Goal: Task Accomplishment & Management: Manage account settings

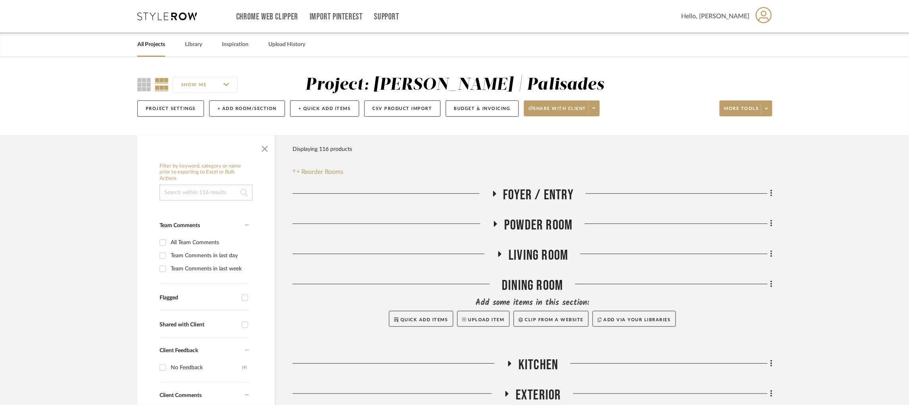
click at [174, 21] on div "Chrome Web Clipper Import Pinterest Support All Projects Library Inspiration Up…" at bounding box center [454, 16] width 635 height 33
click at [180, 13] on icon at bounding box center [167, 16] width 60 height 8
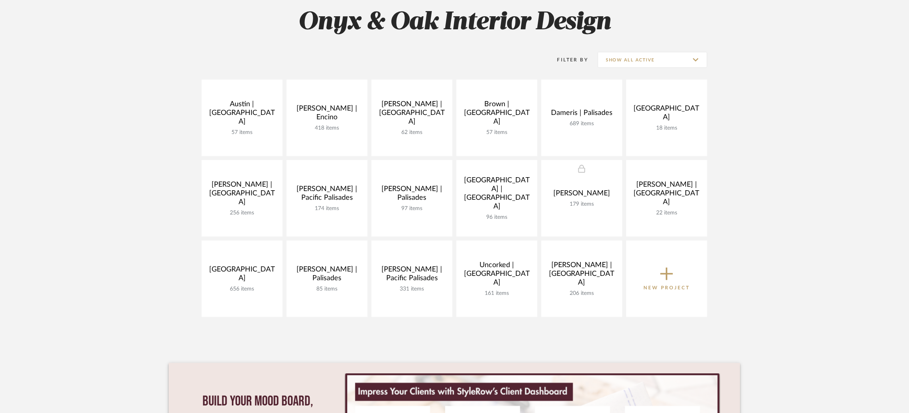
scroll to position [119, 0]
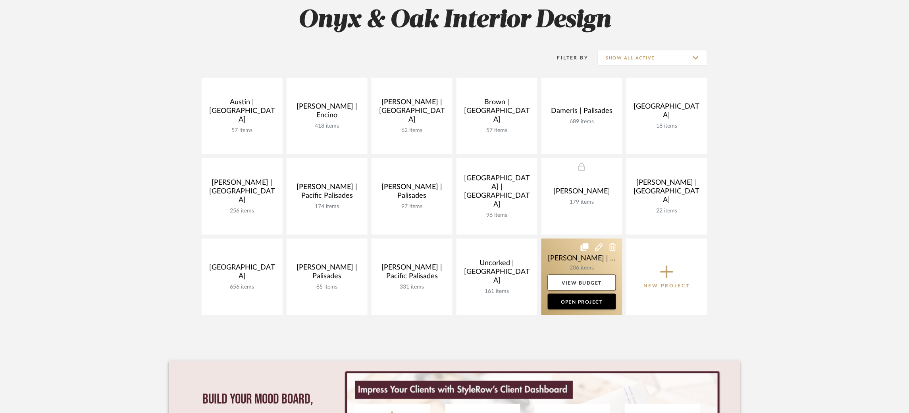
click at [549, 254] on link at bounding box center [581, 277] width 81 height 77
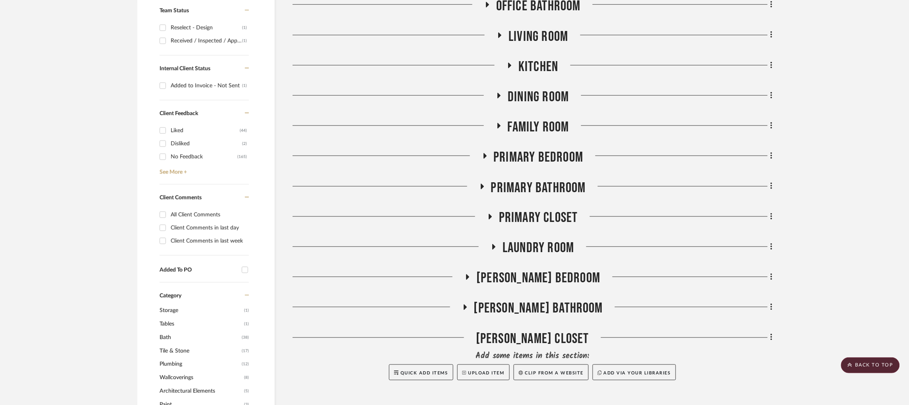
scroll to position [357, 0]
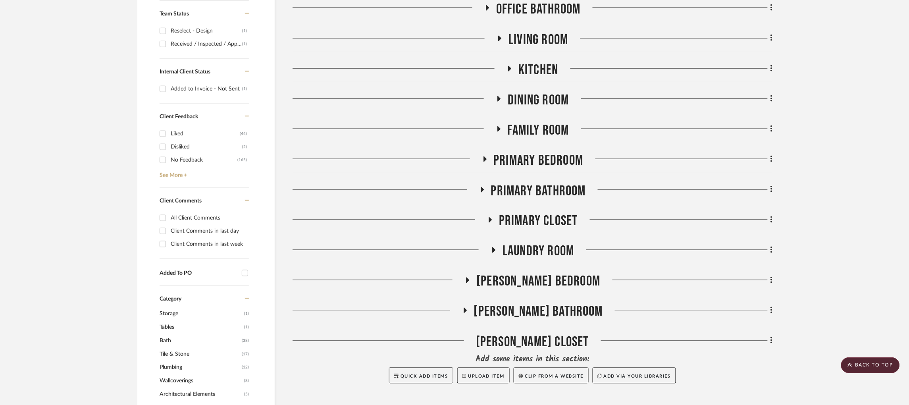
click at [484, 186] on icon at bounding box center [482, 189] width 10 height 6
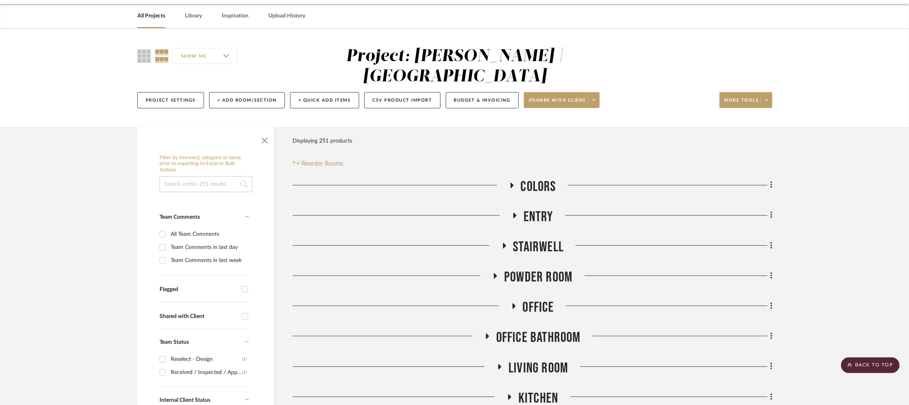
scroll to position [0, 2]
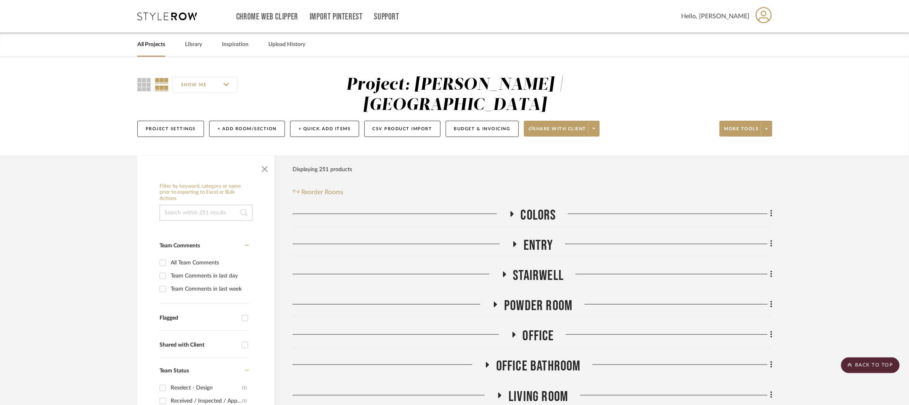
click at [165, 12] on icon at bounding box center [167, 16] width 60 height 8
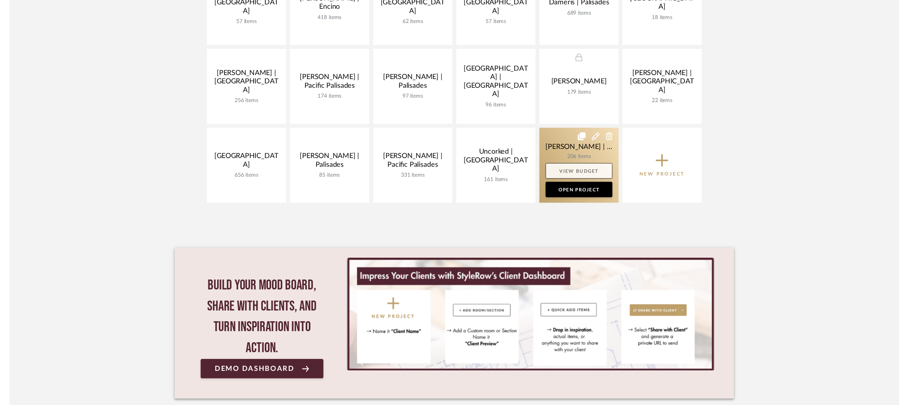
scroll to position [225, 0]
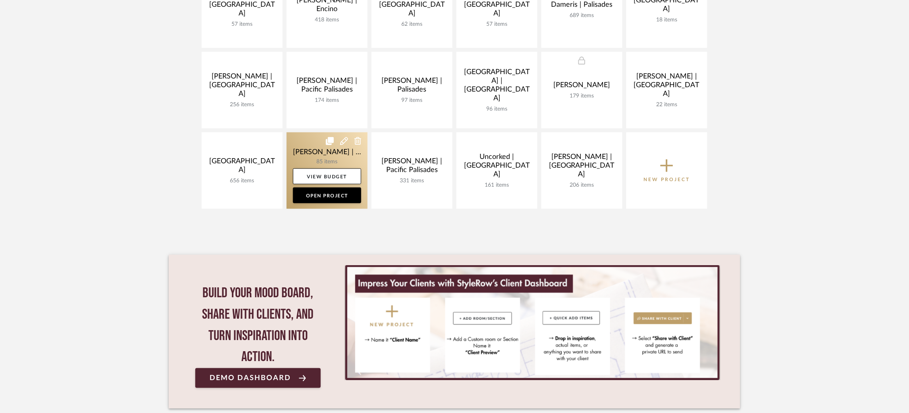
click at [300, 145] on link at bounding box center [326, 171] width 81 height 77
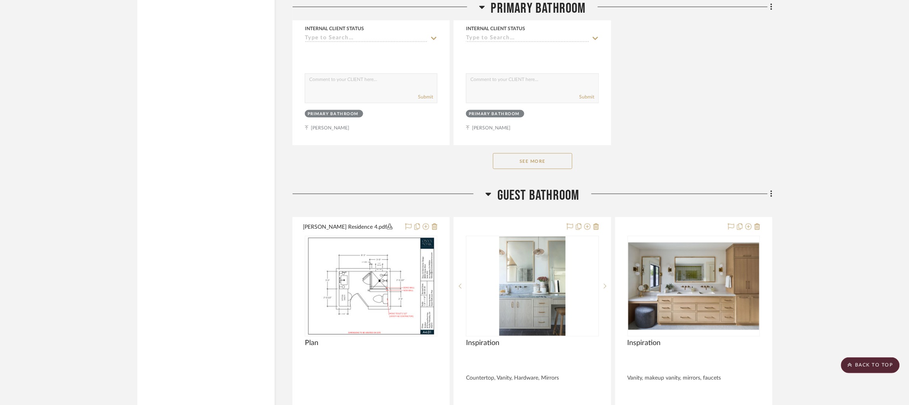
scroll to position [1468, 0]
click at [529, 164] on button "See More" at bounding box center [532, 161] width 79 height 16
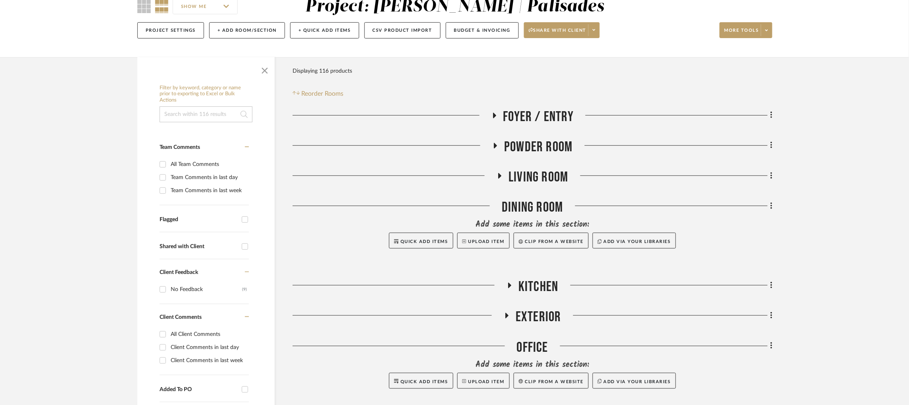
scroll to position [79, 0]
click at [494, 114] on icon at bounding box center [494, 115] width 3 height 6
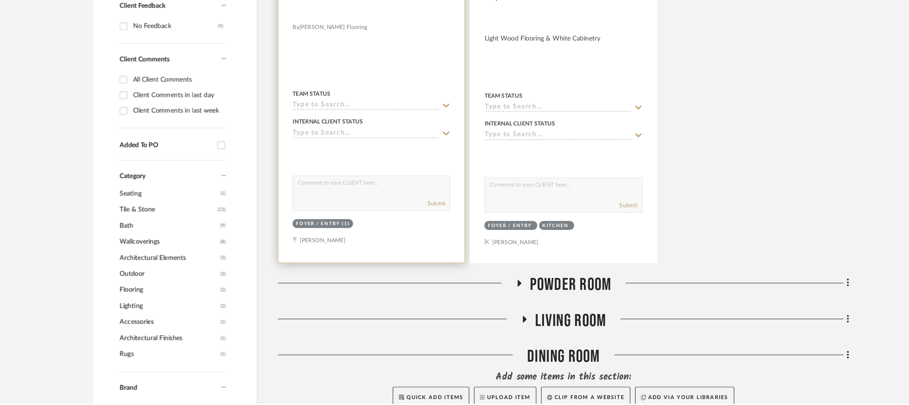
scroll to position [381, 0]
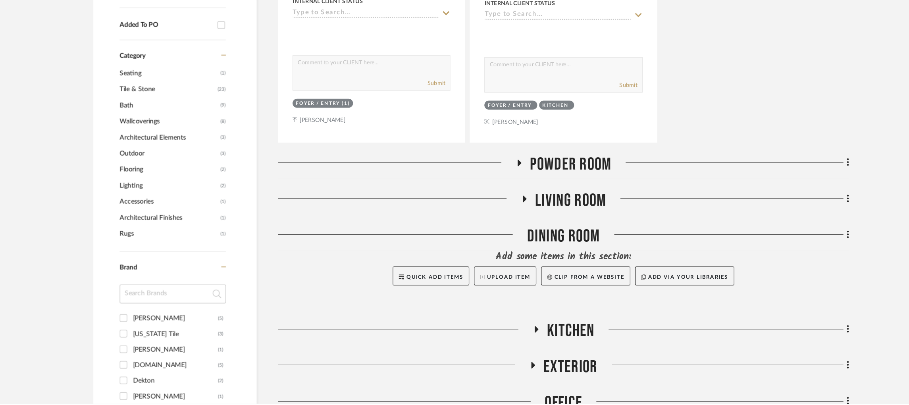
click at [496, 205] on icon at bounding box center [495, 203] width 10 height 6
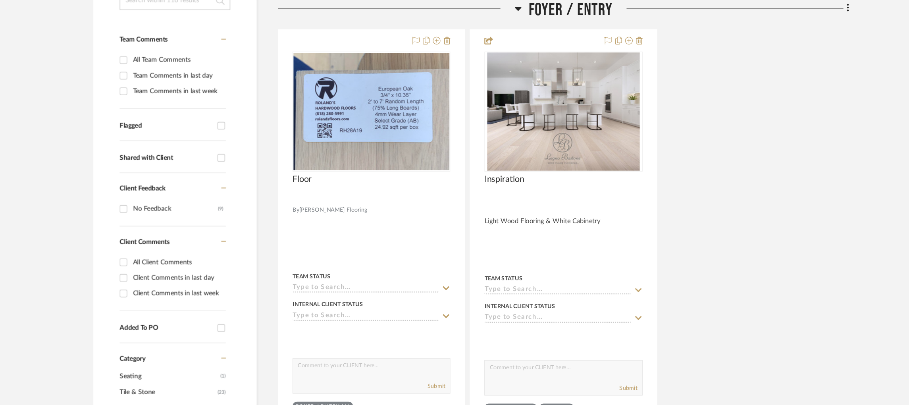
scroll to position [190, 0]
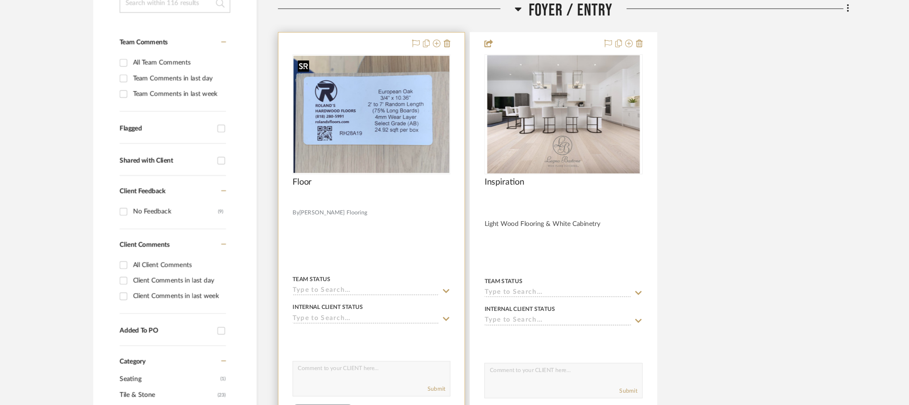
click at [397, 91] on img "0" at bounding box center [371, 96] width 131 height 98
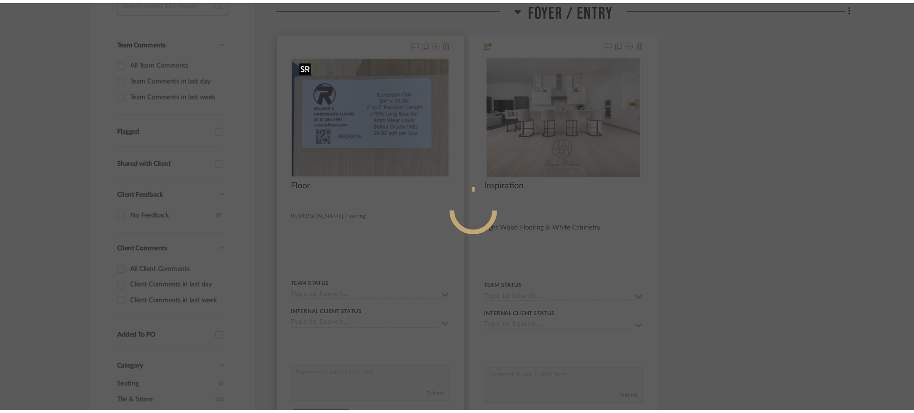
scroll to position [0, 0]
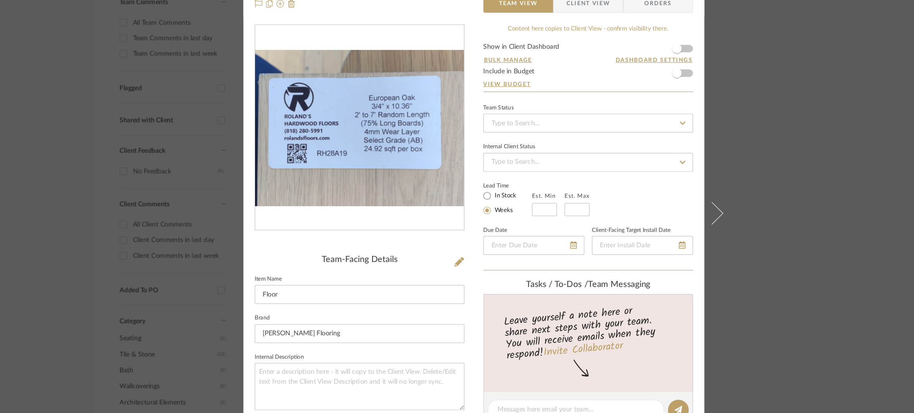
click at [757, 139] on div "[PERSON_NAME] | Palisades Foyer / Entry Floor Team View Client View Orders Team…" at bounding box center [457, 206] width 914 height 413
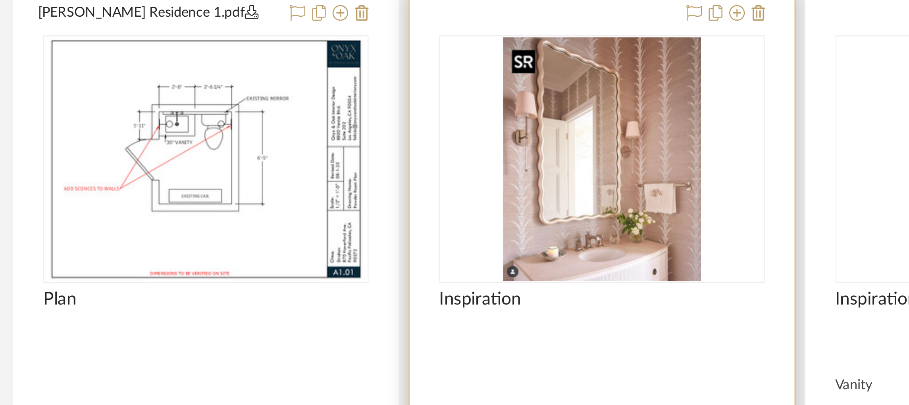
scroll to position [516, 0]
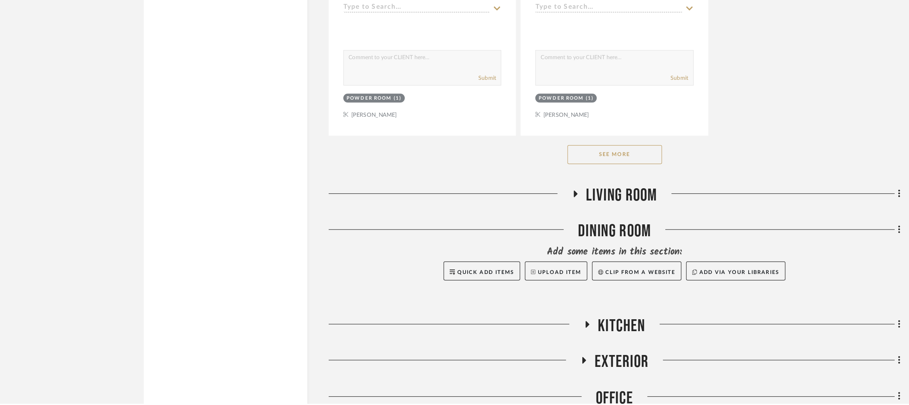
click at [533, 203] on button "See More" at bounding box center [532, 196] width 79 height 16
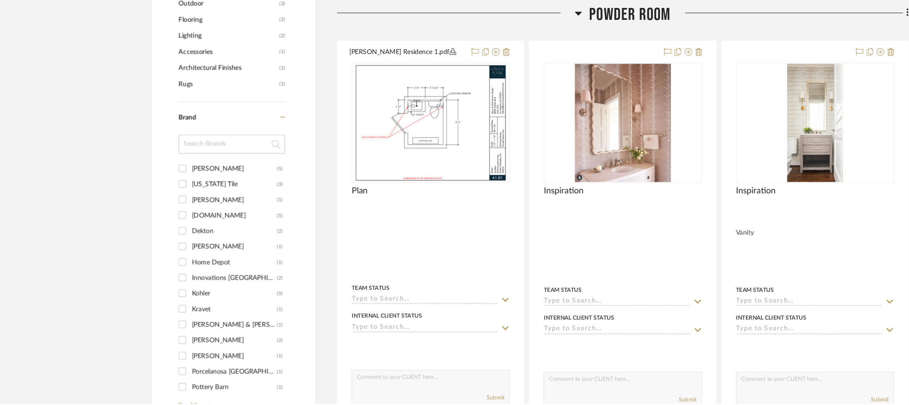
scroll to position [507, 0]
click at [526, 203] on img "0" at bounding box center [532, 168] width 80 height 99
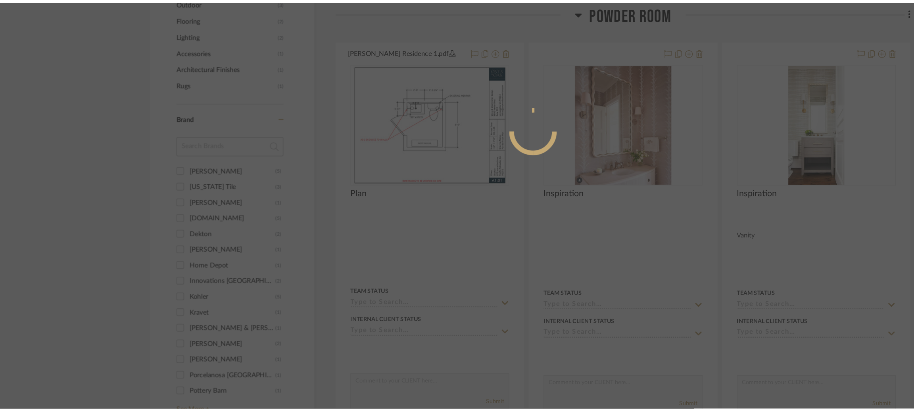
scroll to position [0, 0]
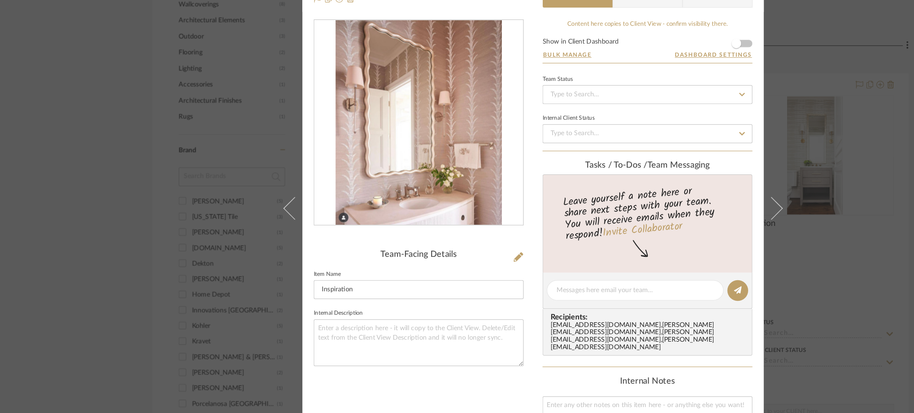
click at [736, 191] on div "[PERSON_NAME] | Palisades Powder Room Inspiration Team View Client View Orders …" at bounding box center [457, 206] width 914 height 413
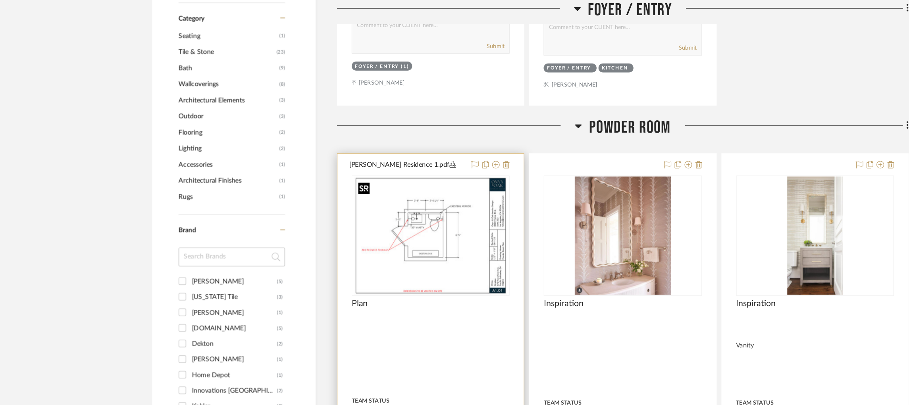
scroll to position [477, 0]
click at [354, 185] on img "0" at bounding box center [371, 197] width 129 height 99
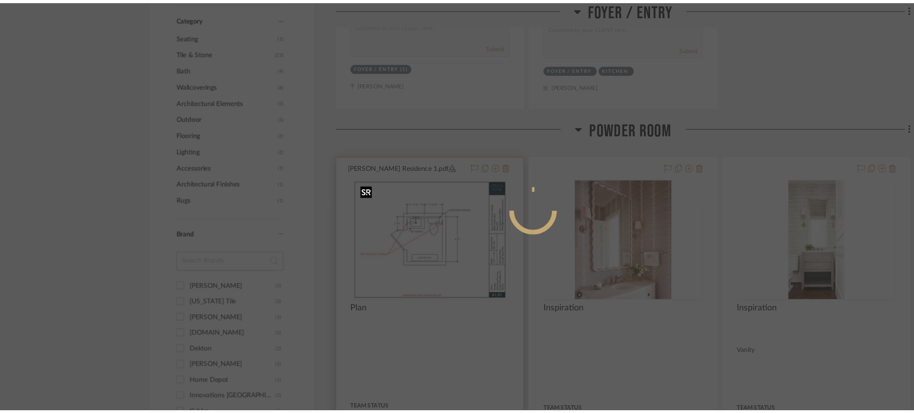
scroll to position [0, 0]
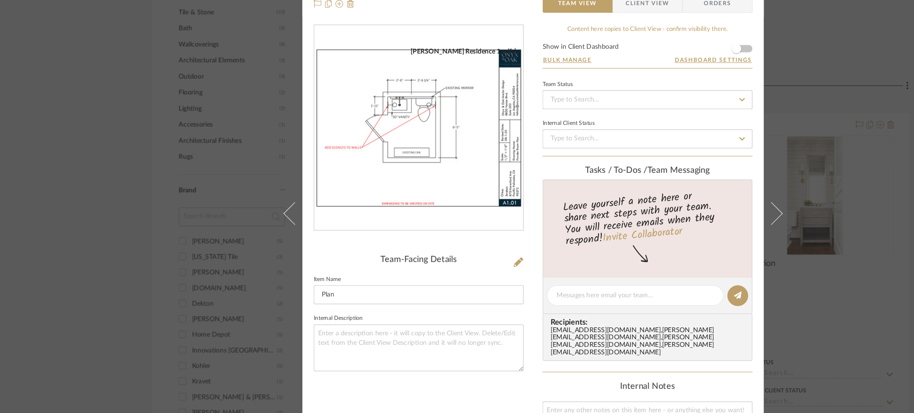
click at [699, 147] on div "[PERSON_NAME] | Palisades Powder Room Plan Team View Client View Orders [PERSON…" at bounding box center [457, 206] width 914 height 413
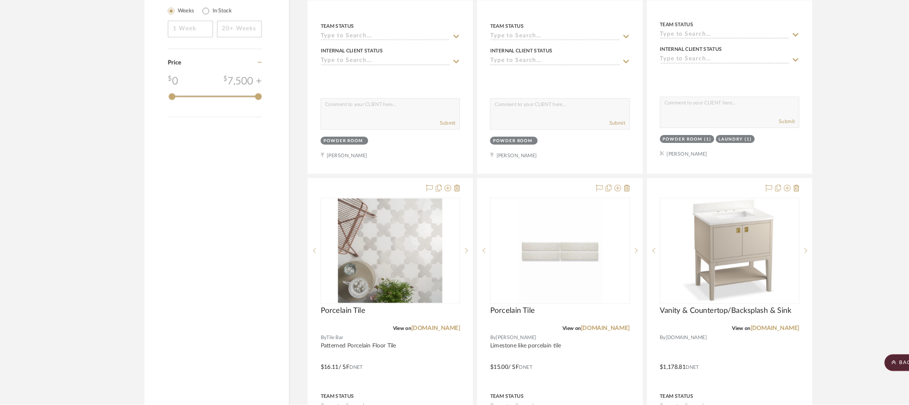
scroll to position [1202, 2]
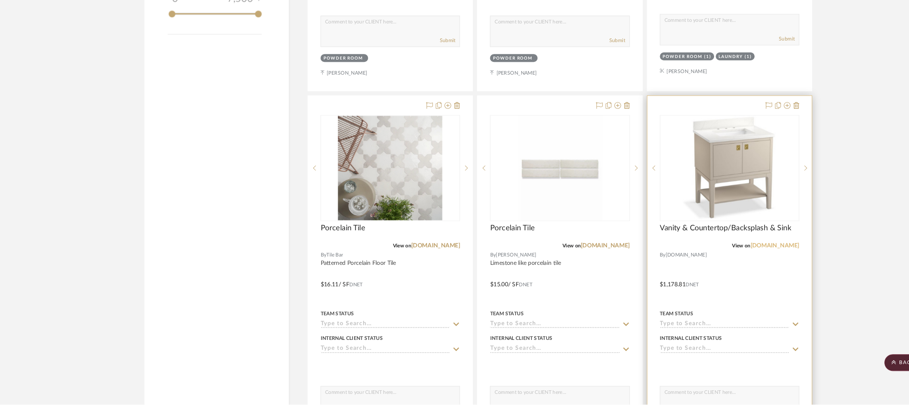
click at [741, 257] on link "[DOMAIN_NAME]" at bounding box center [736, 254] width 46 height 6
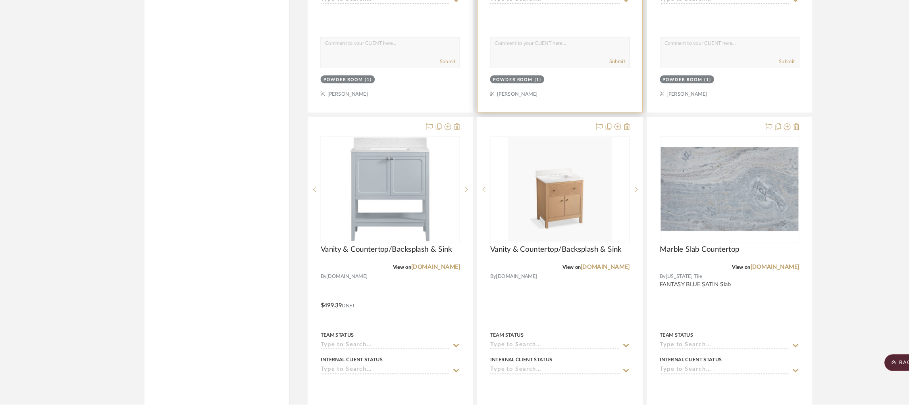
scroll to position [1579, 2]
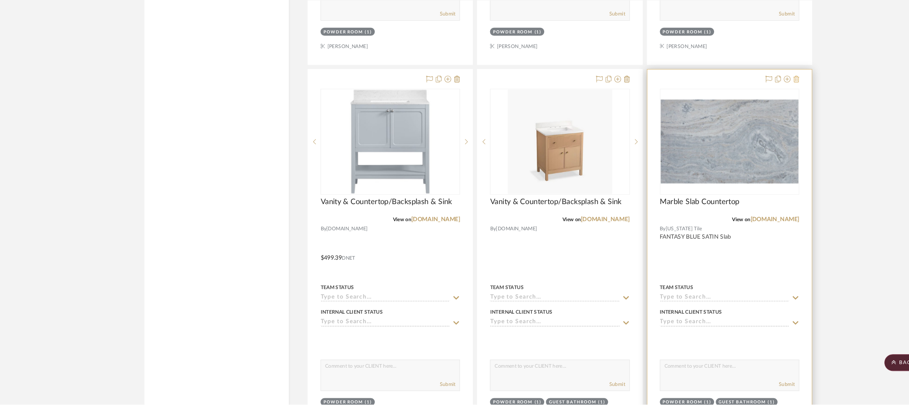
click at [756, 98] on icon at bounding box center [757, 95] width 6 height 6
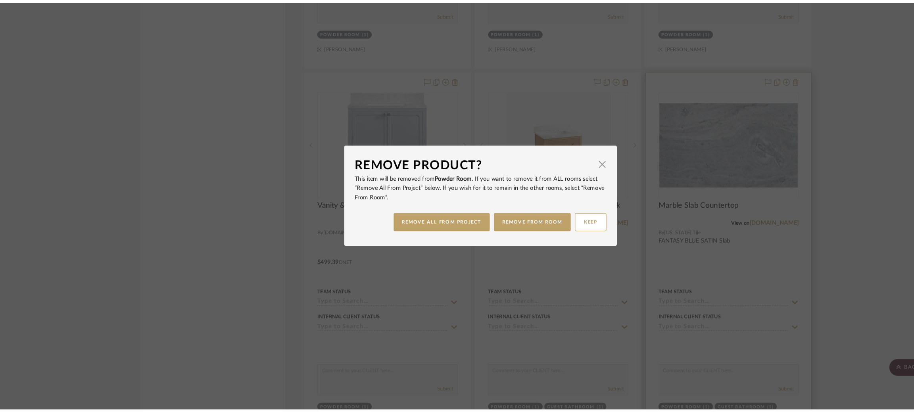
scroll to position [0, 0]
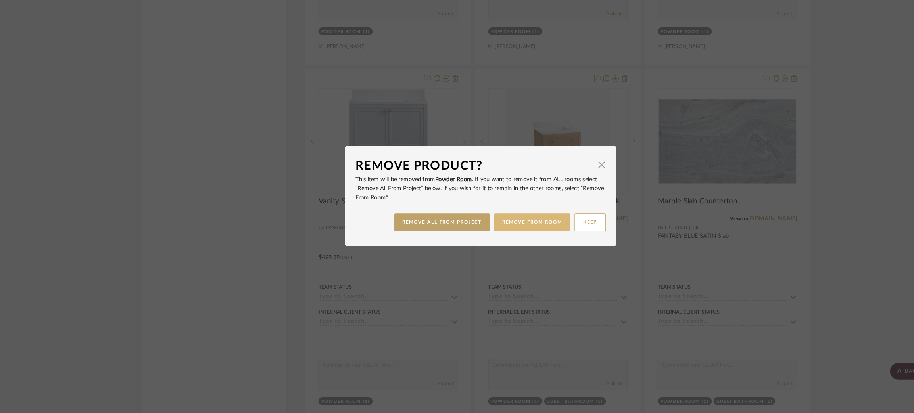
click at [492, 233] on button "REMOVE FROM ROOM" at bounding box center [506, 231] width 73 height 17
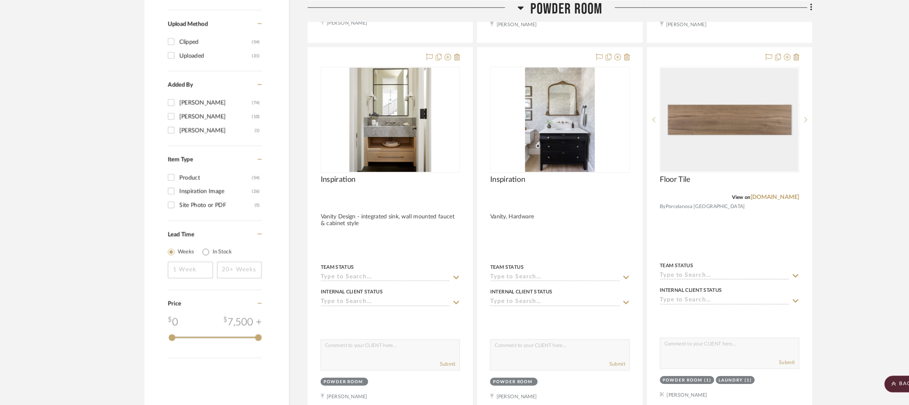
scroll to position [913, 0]
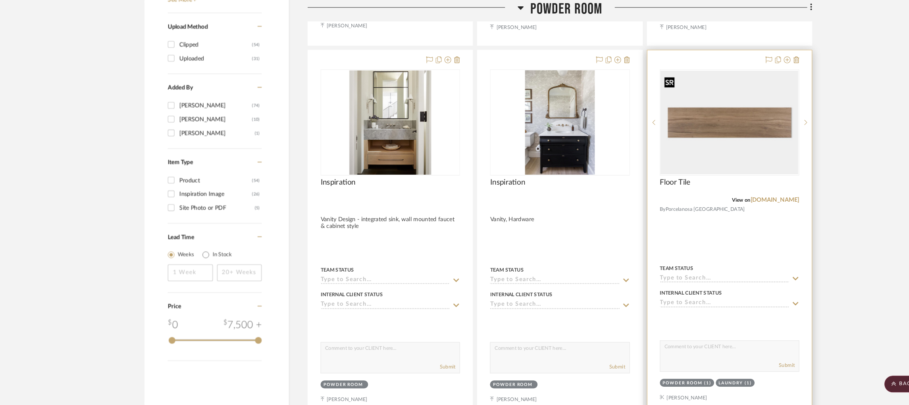
click at [708, 127] on img "0" at bounding box center [693, 116] width 131 height 98
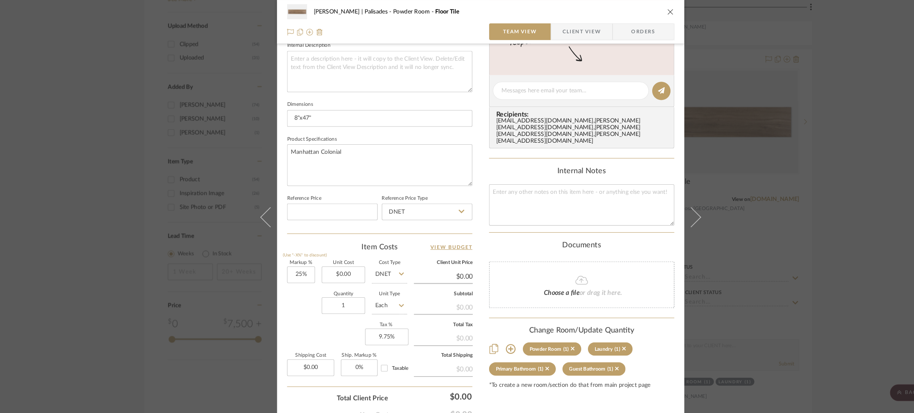
scroll to position [305, 0]
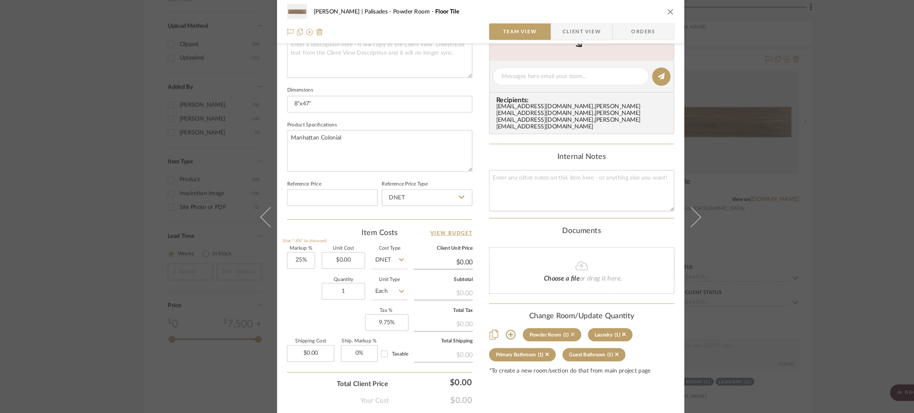
click at [543, 317] on icon at bounding box center [545, 319] width 4 height 4
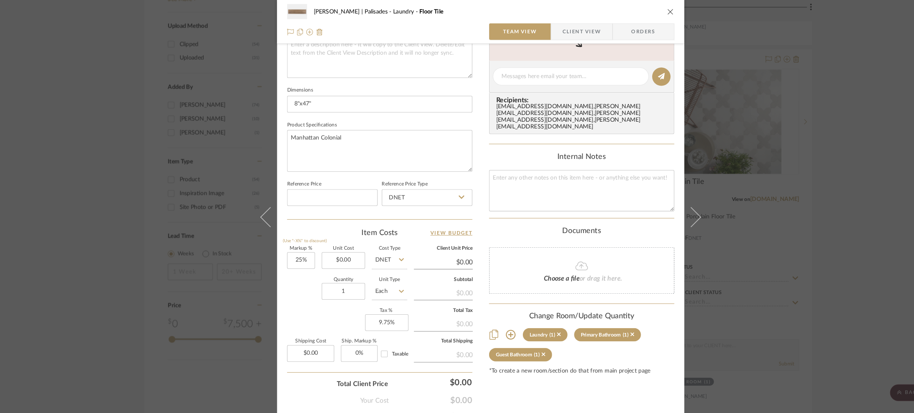
click at [803, 194] on div "[PERSON_NAME] | Palisades Laundry Floor Tile Team View Client View Orders 1 / 2…" at bounding box center [457, 206] width 914 height 413
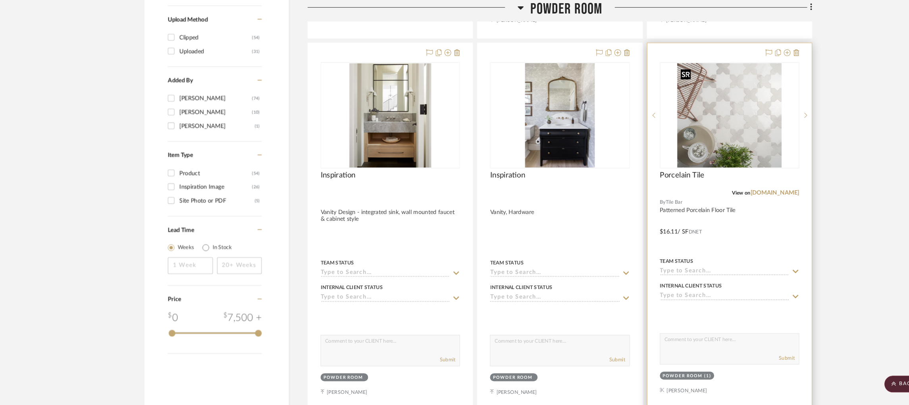
scroll to position [919, 0]
click at [756, 52] on icon at bounding box center [757, 50] width 6 height 6
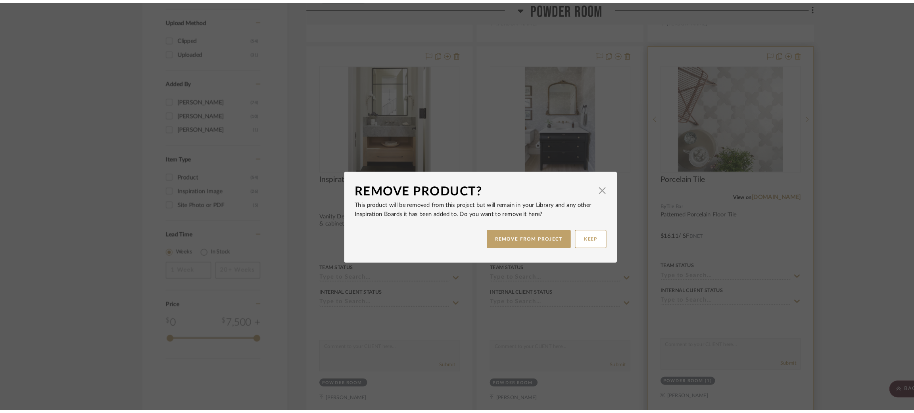
scroll to position [0, 0]
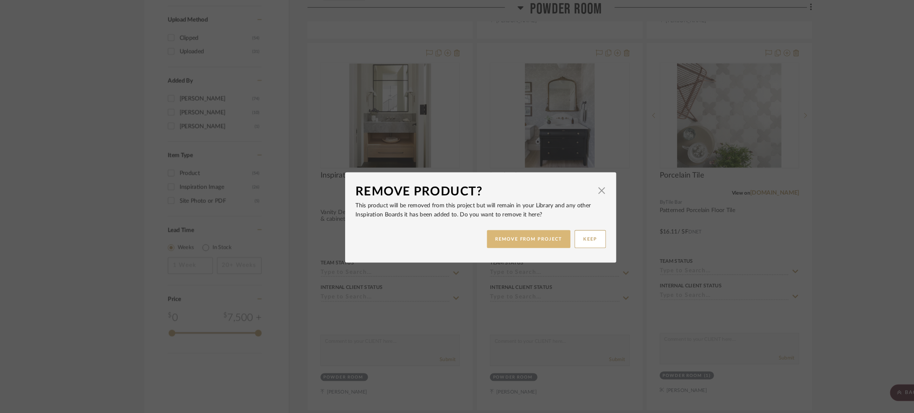
click at [506, 228] on button "REMOVE FROM PROJECT" at bounding box center [503, 227] width 80 height 17
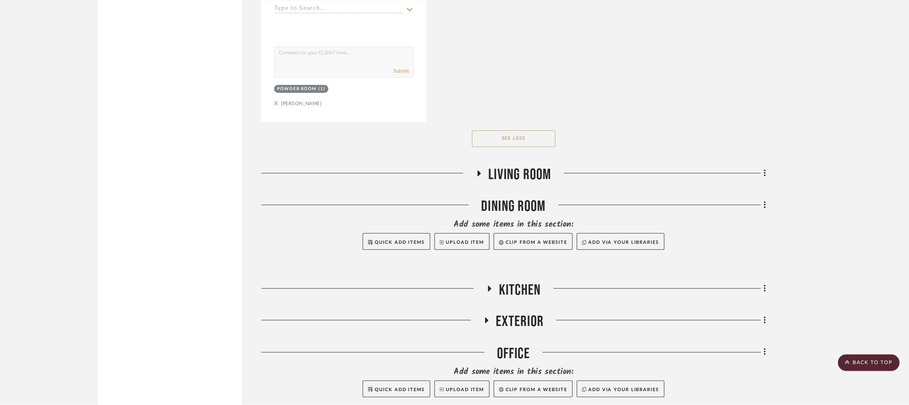
scroll to position [3646, 2]
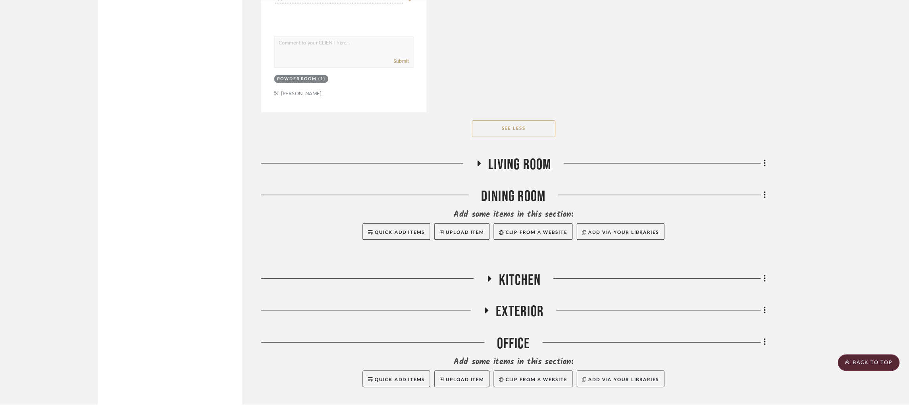
click at [495, 179] on icon at bounding box center [500, 176] width 10 height 6
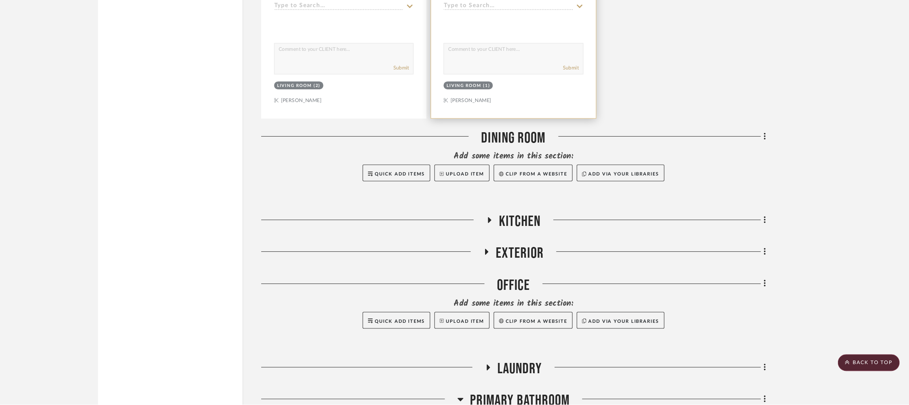
scroll to position [4063, 2]
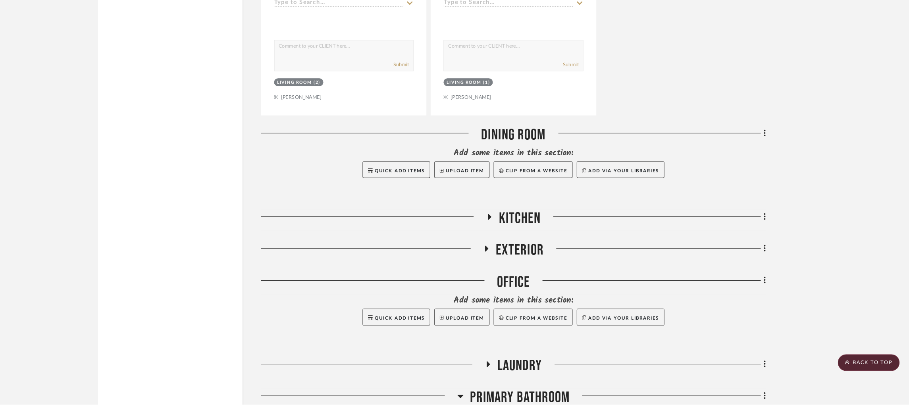
click at [508, 229] on icon at bounding box center [509, 227] width 3 height 6
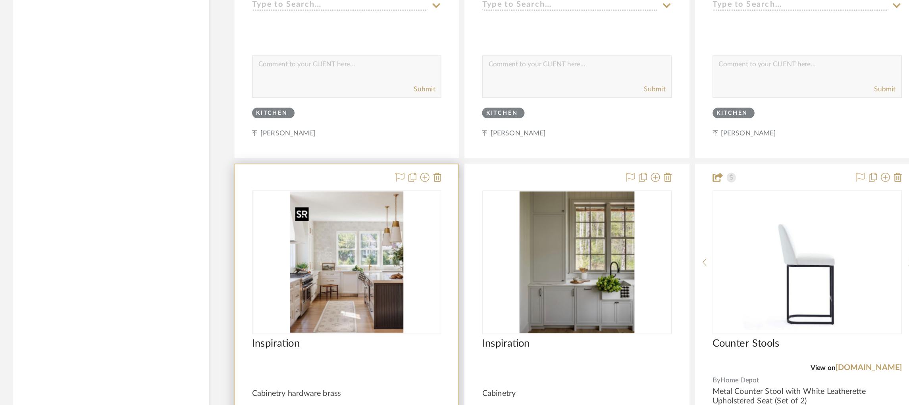
scroll to position [4458, 2]
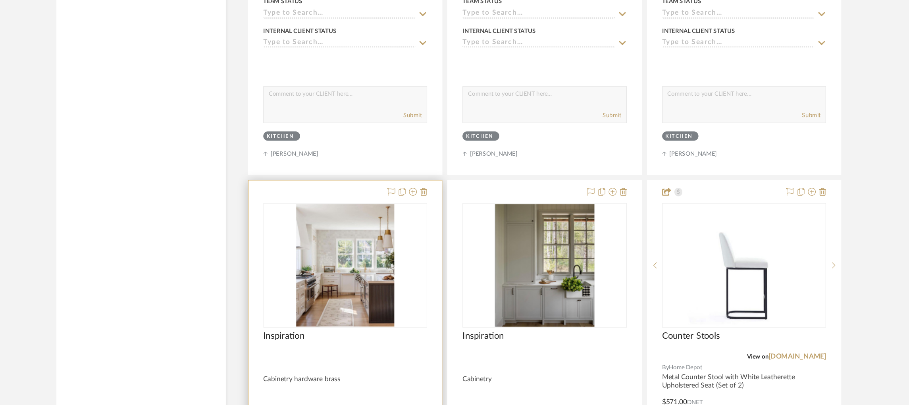
click at [428, 222] on div at bounding box center [419, 218] width 35 height 10
click at [432, 220] on icon at bounding box center [435, 217] width 6 height 6
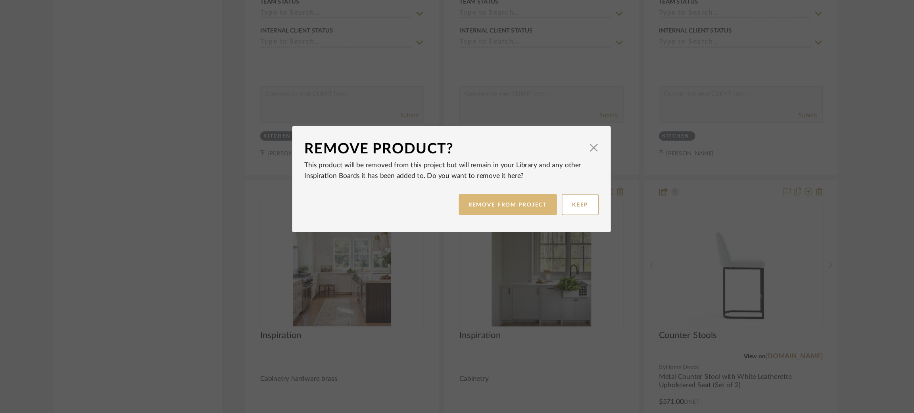
click at [492, 228] on button "REMOVE FROM PROJECT" at bounding box center [503, 227] width 80 height 17
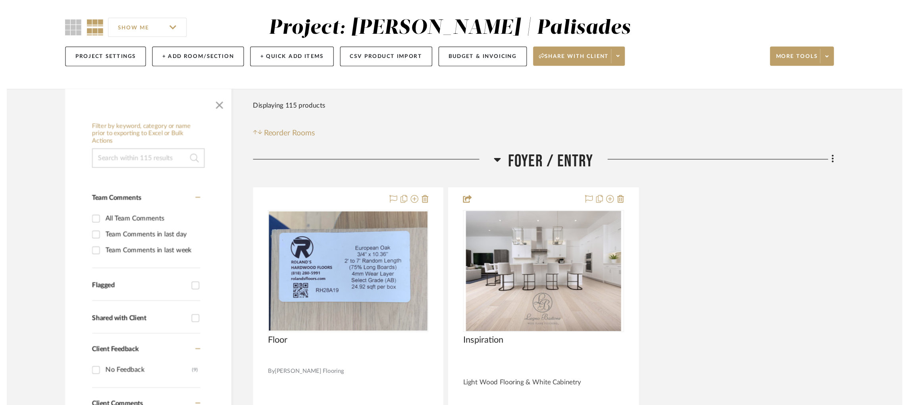
scroll to position [4458, 2]
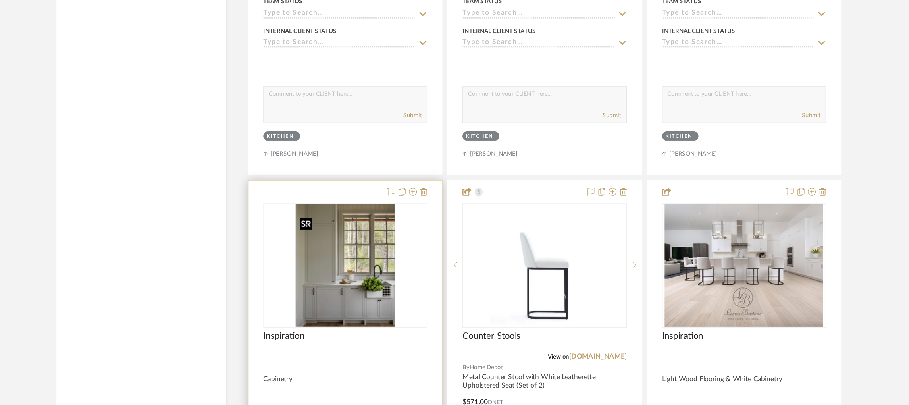
click at [381, 294] on img "0" at bounding box center [371, 276] width 80 height 99
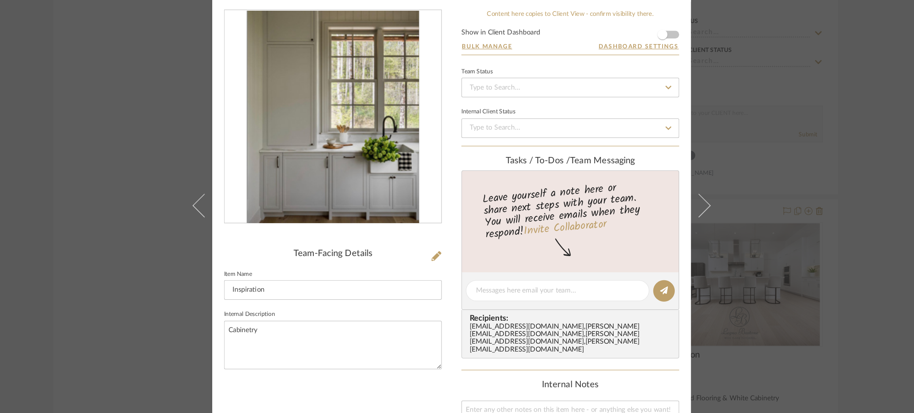
click at [207, 152] on div "[PERSON_NAME] | Palisades Kitchen Inspiration Team View Client View Orders Team…" at bounding box center [457, 206] width 914 height 413
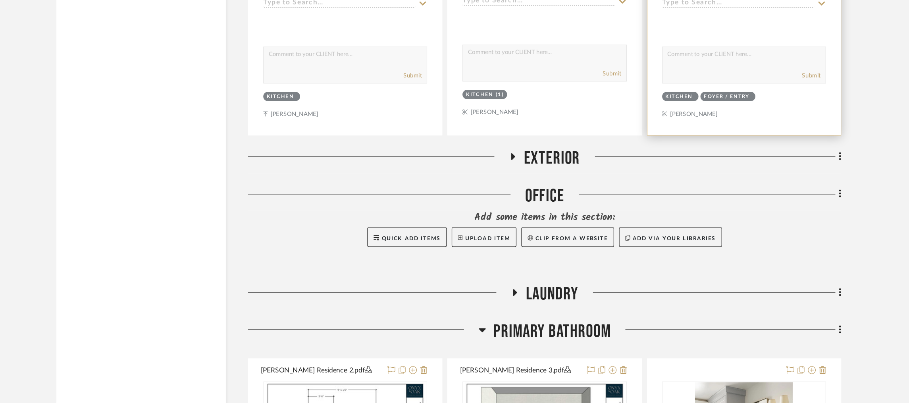
scroll to position [4828, 2]
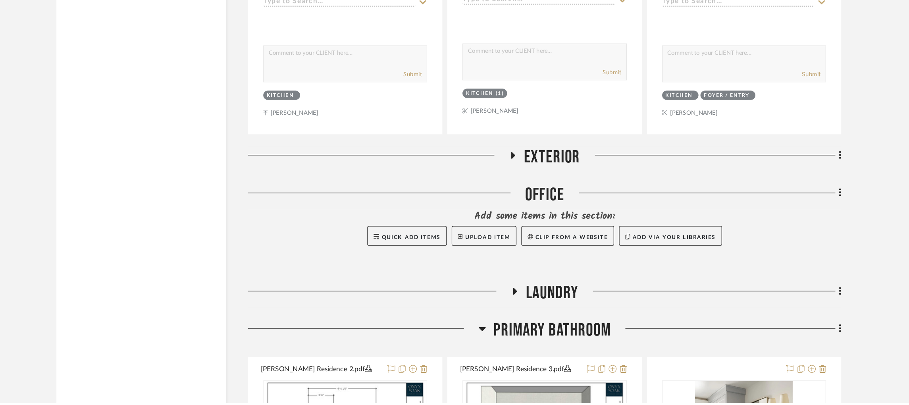
click at [506, 208] on icon at bounding box center [507, 205] width 3 height 6
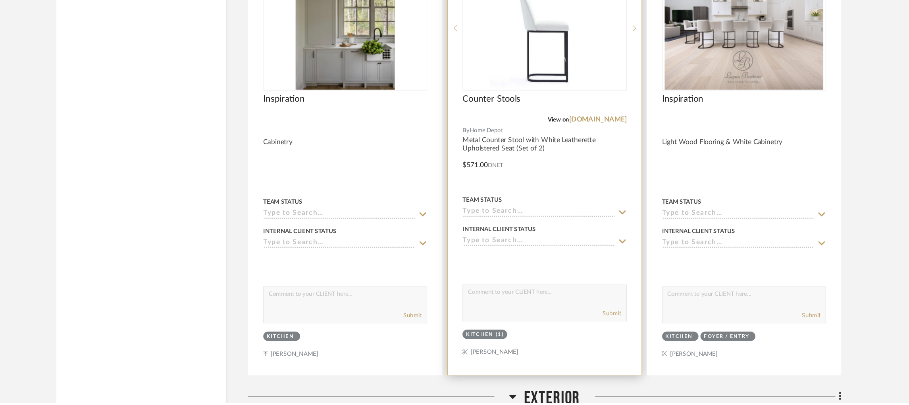
scroll to position [4632, 2]
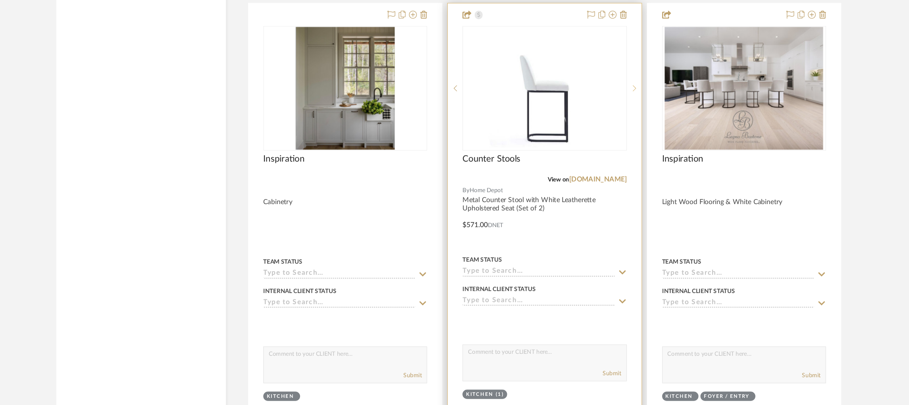
click at [604, 105] on icon at bounding box center [605, 102] width 3 height 5
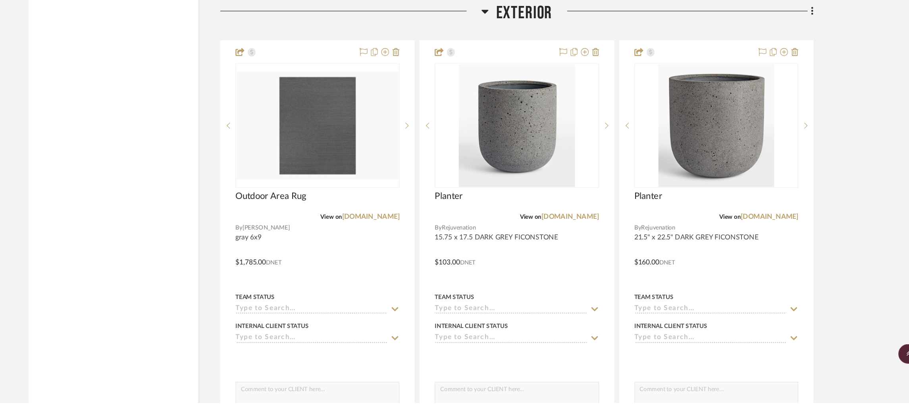
scroll to position [4945, 2]
click at [504, 92] on icon at bounding box center [507, 88] width 6 height 10
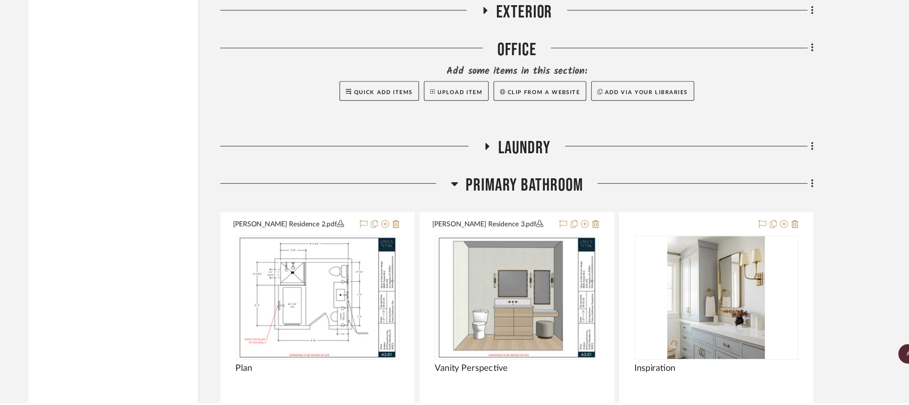
click at [507, 200] on icon at bounding box center [508, 197] width 3 height 6
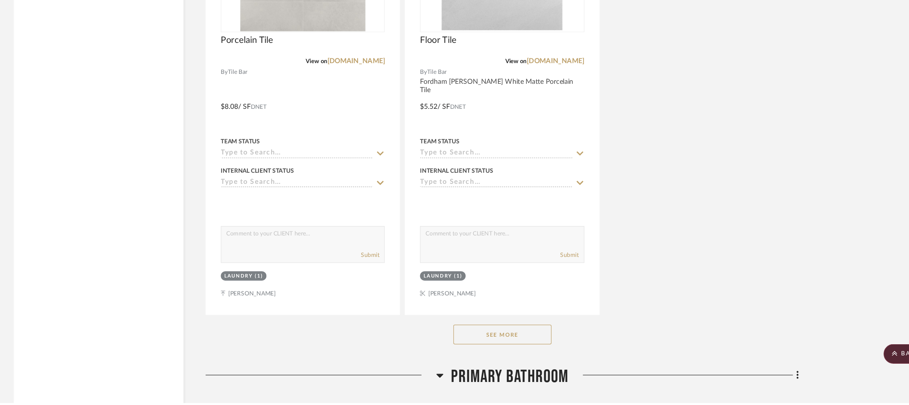
scroll to position [5888, 0]
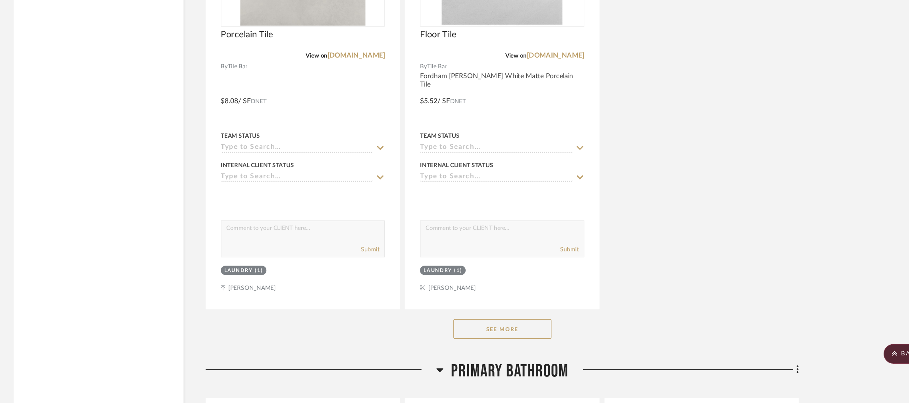
click at [519, 353] on button "See More" at bounding box center [532, 345] width 79 height 16
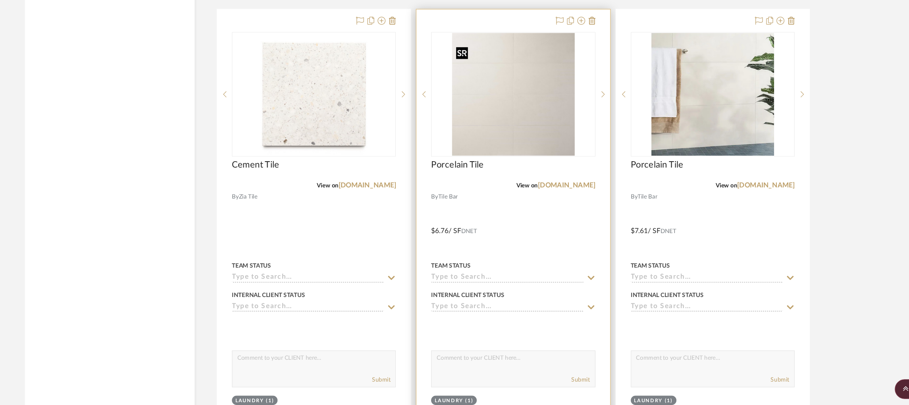
scroll to position [5108, 0]
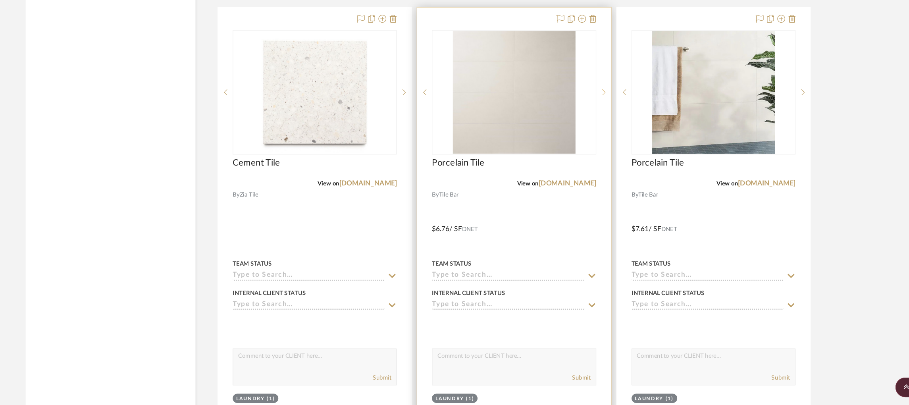
click at [605, 129] on icon at bounding box center [605, 127] width 3 height 6
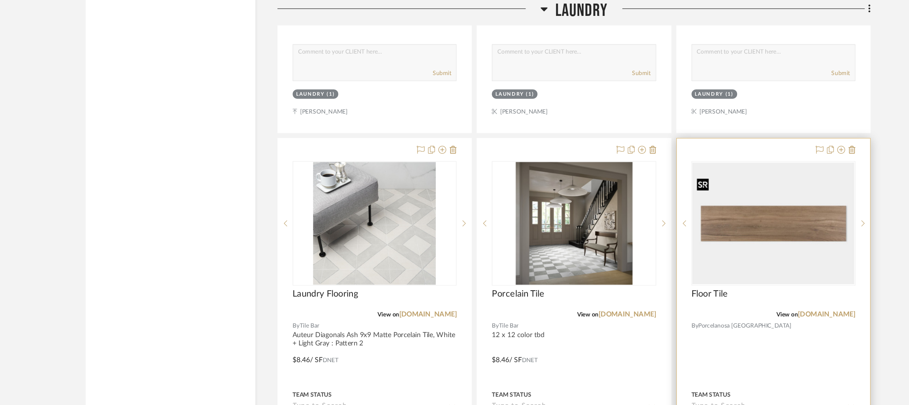
scroll to position [6109, 0]
click at [756, 125] on icon at bounding box center [757, 121] width 6 height 6
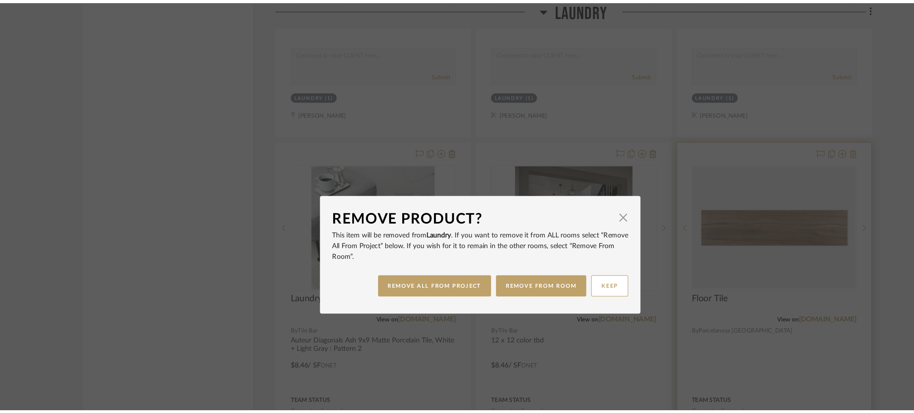
scroll to position [0, 0]
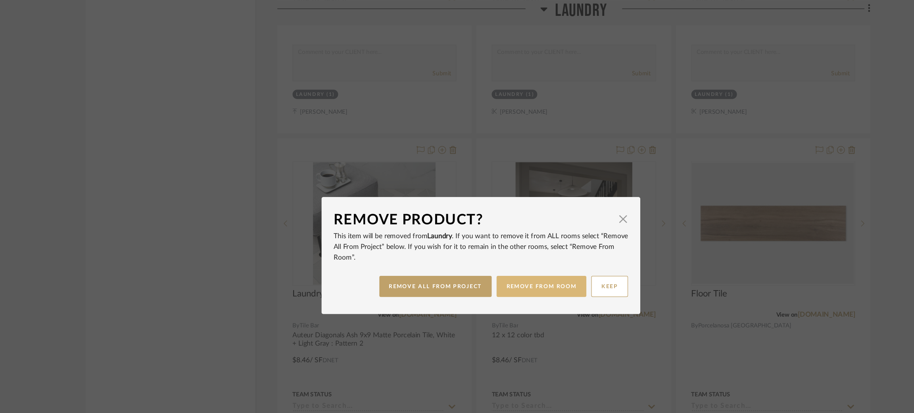
click at [504, 232] on button "REMOVE FROM ROOM" at bounding box center [506, 231] width 73 height 17
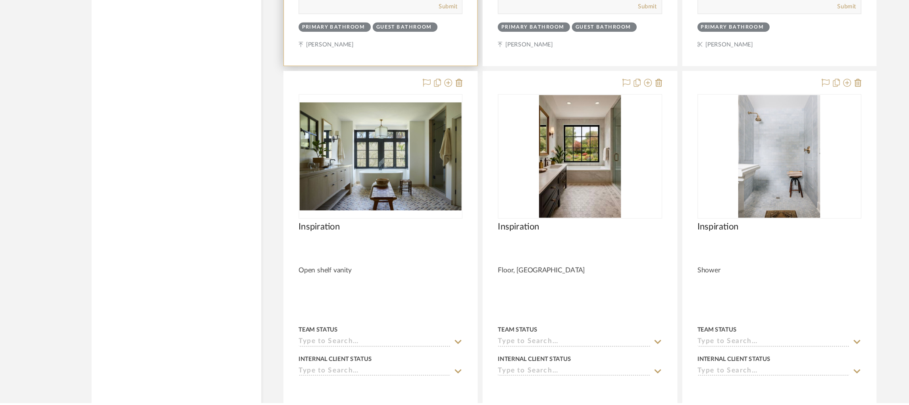
scroll to position [7213, 0]
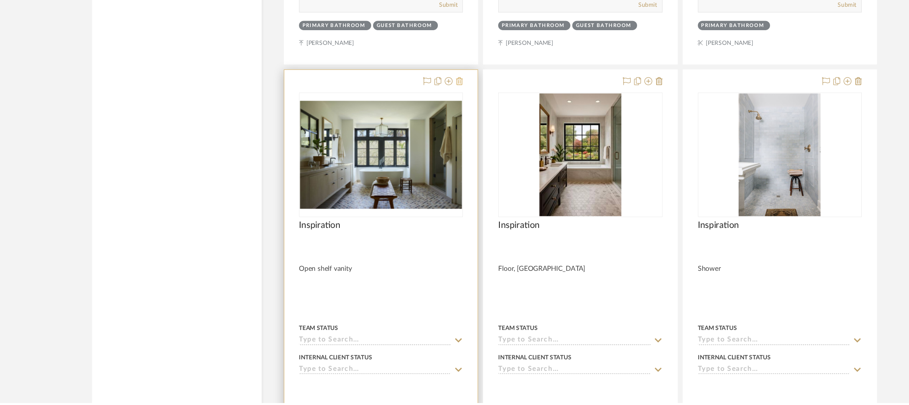
click at [436, 148] on icon at bounding box center [435, 144] width 6 height 6
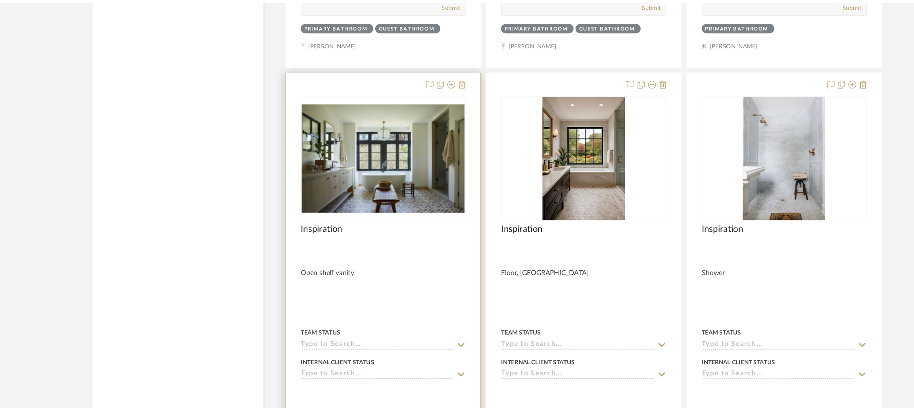
scroll to position [0, 0]
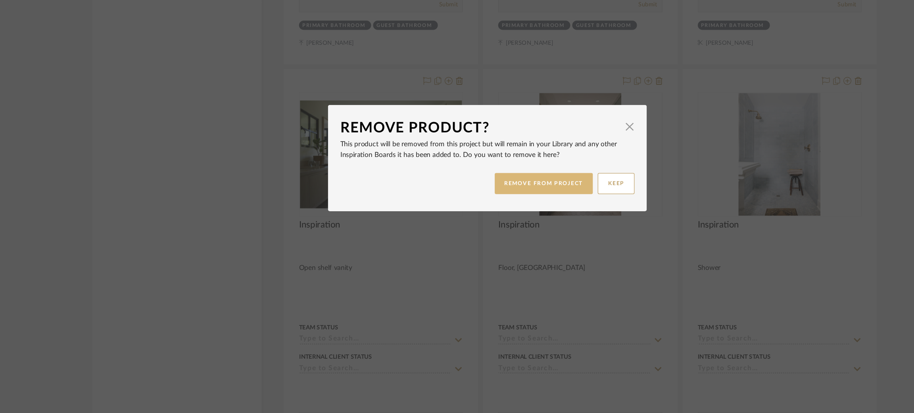
click at [485, 230] on button "REMOVE FROM PROJECT" at bounding box center [503, 227] width 80 height 17
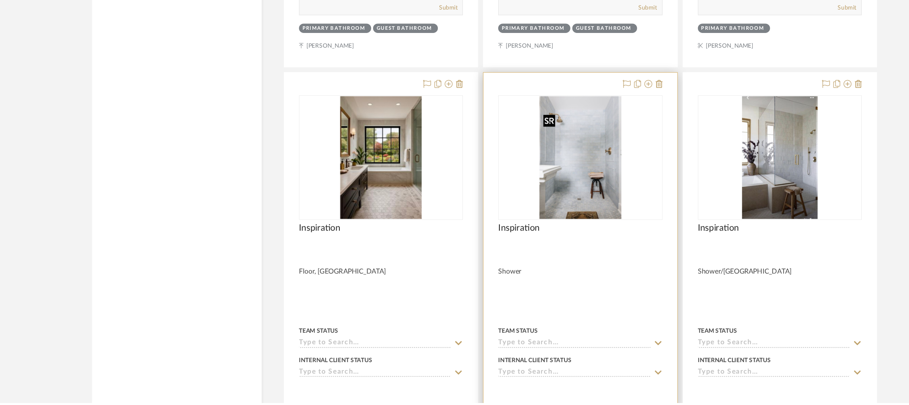
scroll to position [7250, 0]
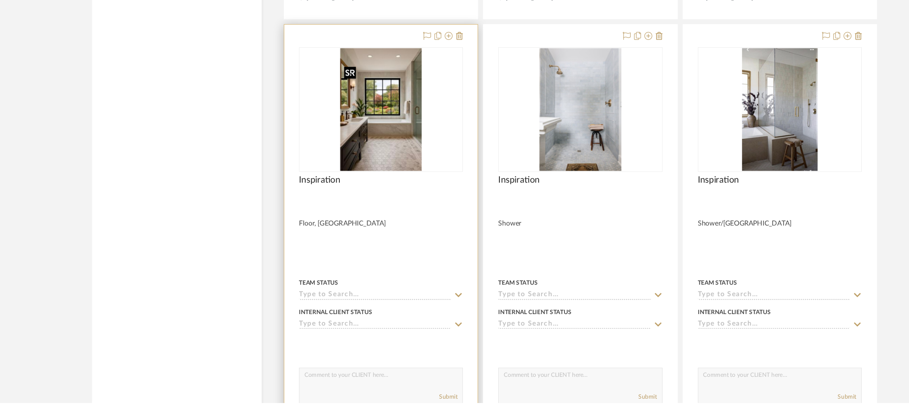
click at [368, 177] on img "0" at bounding box center [371, 167] width 66 height 99
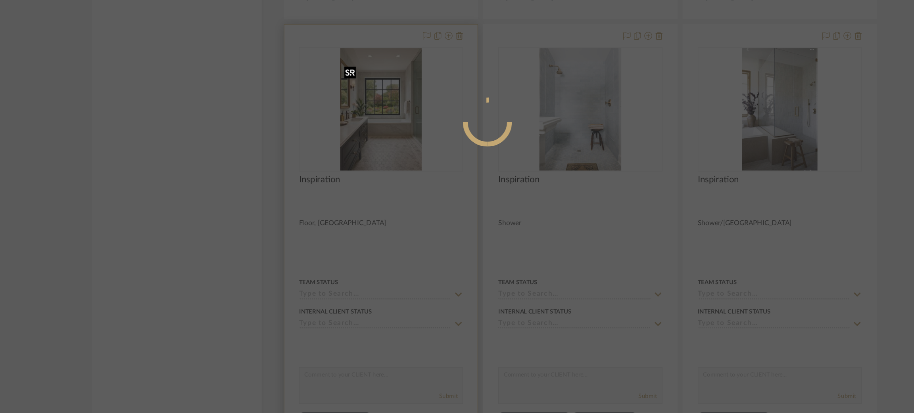
scroll to position [0, 0]
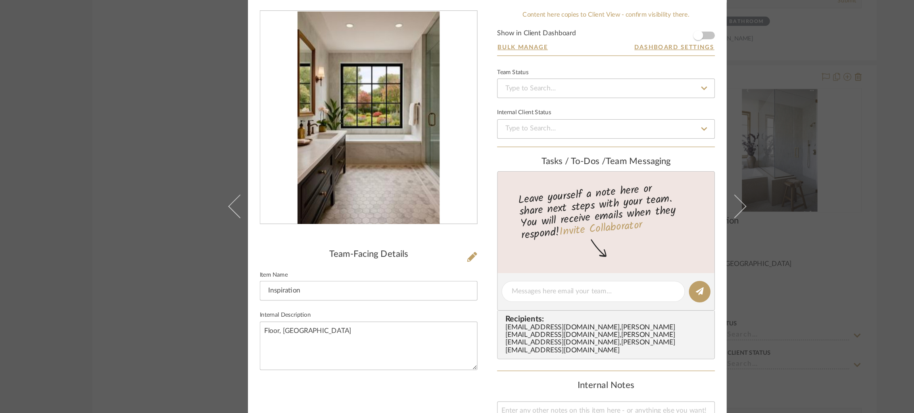
click at [710, 196] on div "[PERSON_NAME] | Palisades Primary Bathroom Inspiration Team View Client View Or…" at bounding box center [457, 206] width 914 height 413
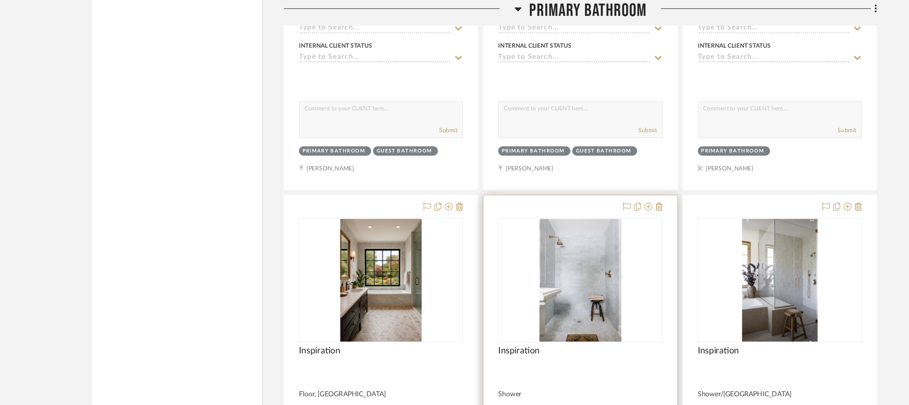
scroll to position [7189, 0]
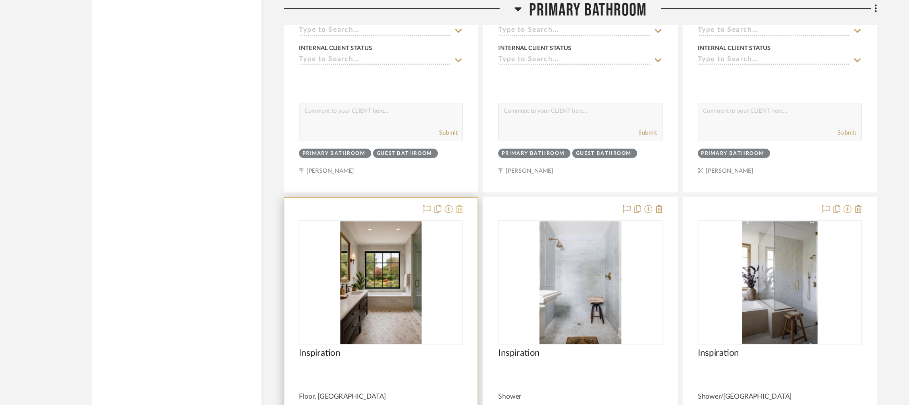
click at [433, 172] on icon at bounding box center [435, 169] width 6 height 6
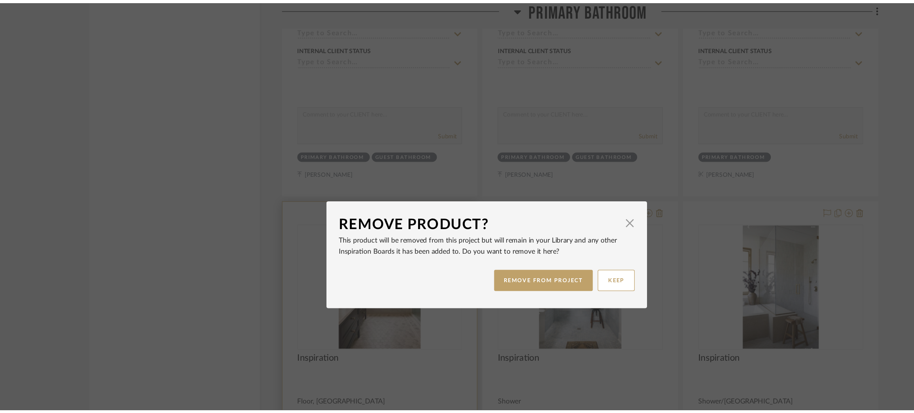
scroll to position [0, 0]
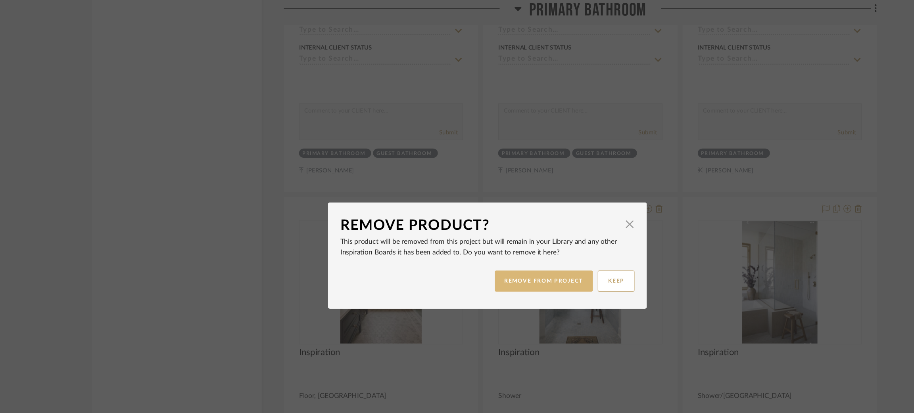
click at [492, 226] on button "REMOVE FROM PROJECT" at bounding box center [503, 227] width 80 height 17
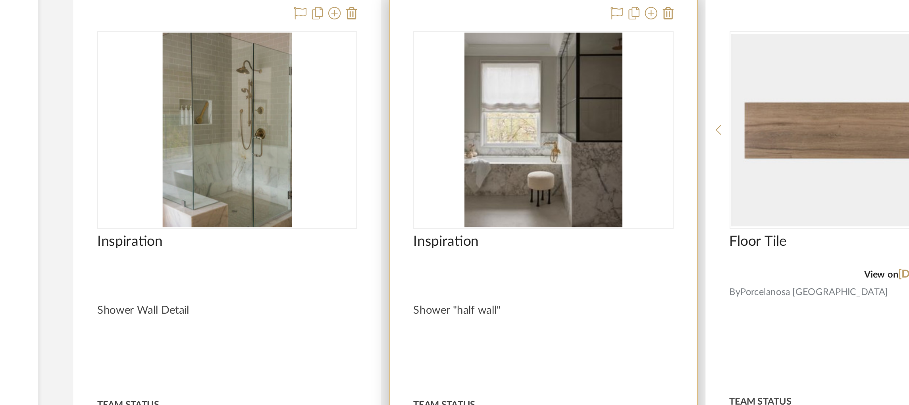
scroll to position [7893, 0]
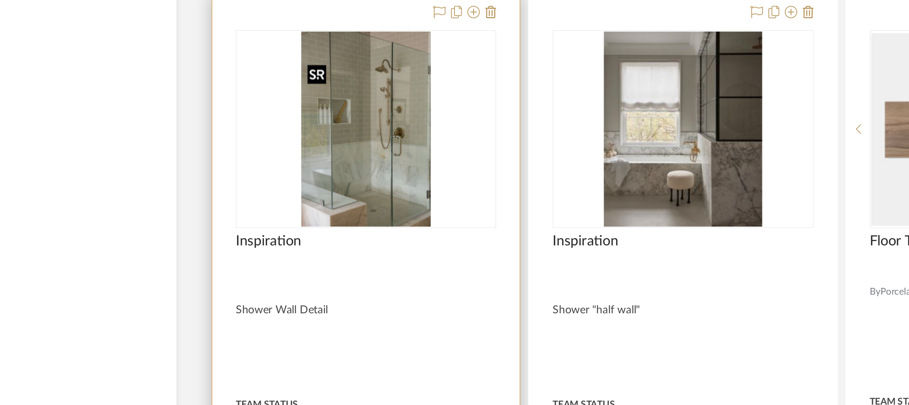
click at [366, 252] on img "0" at bounding box center [371, 230] width 66 height 99
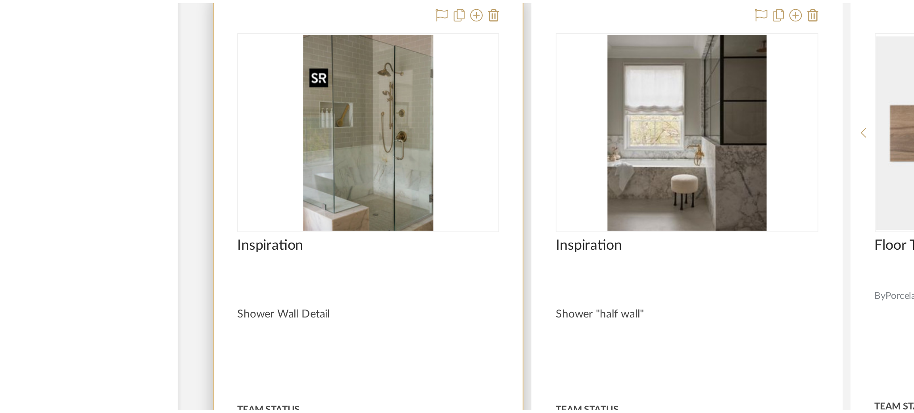
scroll to position [0, 0]
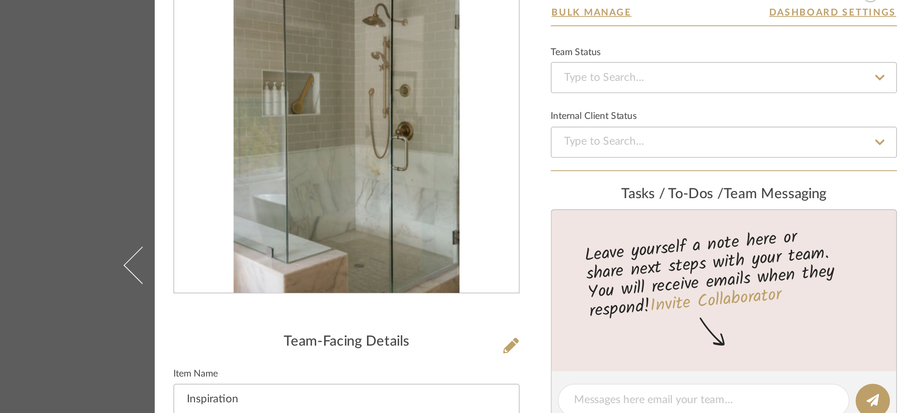
click at [236, 156] on div "[PERSON_NAME] | Palisades Primary Bathroom Inspiration Team View Client View Or…" at bounding box center [457, 206] width 914 height 413
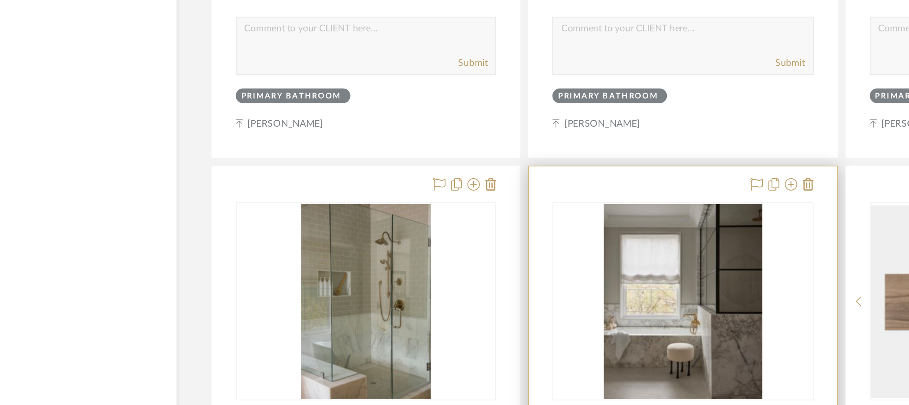
scroll to position [7893, 0]
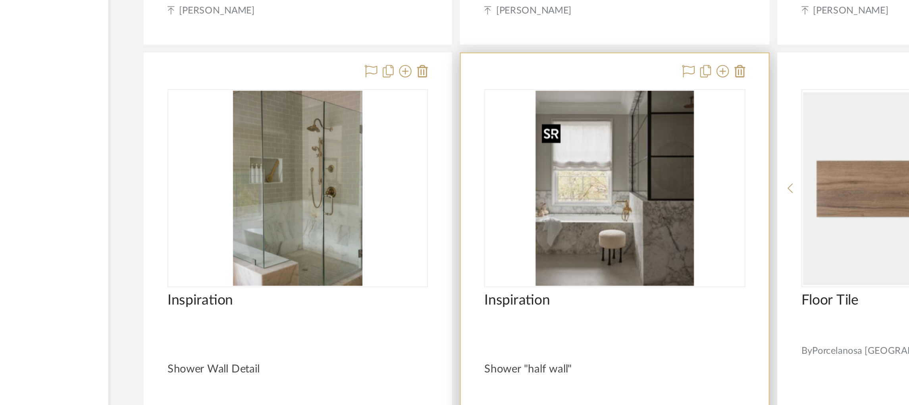
click at [542, 258] on img "0" at bounding box center [532, 230] width 81 height 99
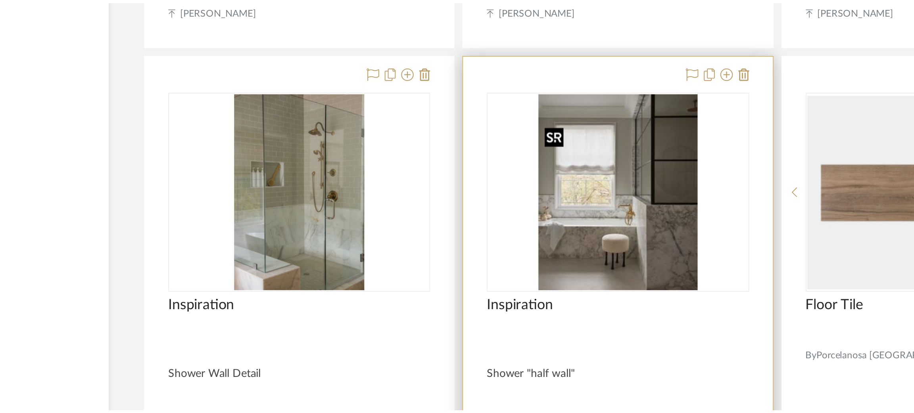
scroll to position [0, 0]
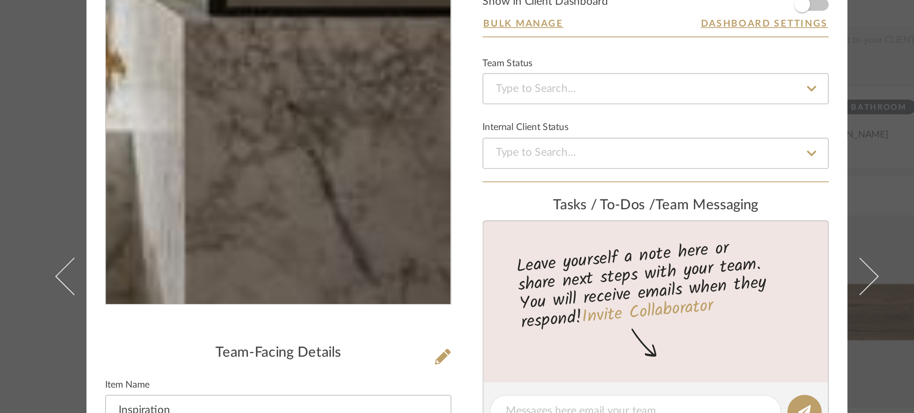
click at [407, 172] on img "0" at bounding box center [361, 141] width 140 height 172
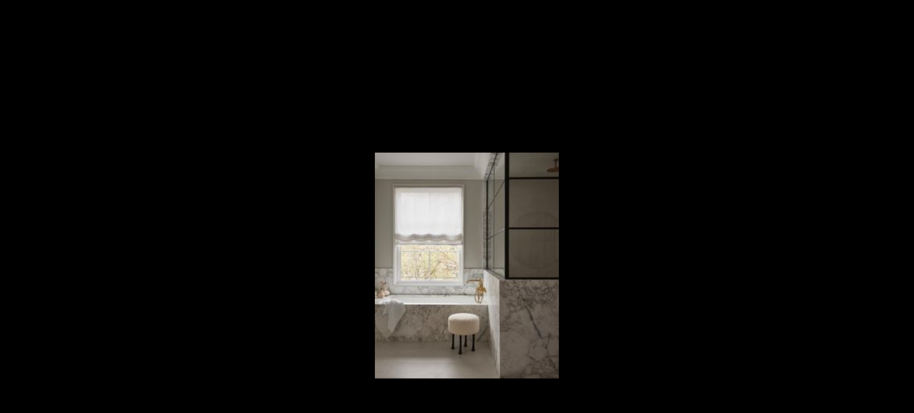
click at [378, 198] on div at bounding box center [457, 206] width 914 height 413
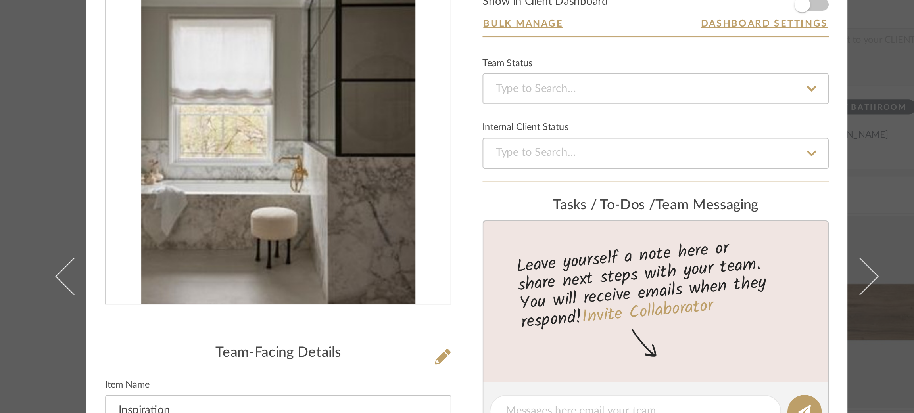
click at [232, 122] on div "[PERSON_NAME] | Palisades Primary Bathroom Inspiration Team View Client View Or…" at bounding box center [457, 206] width 914 height 413
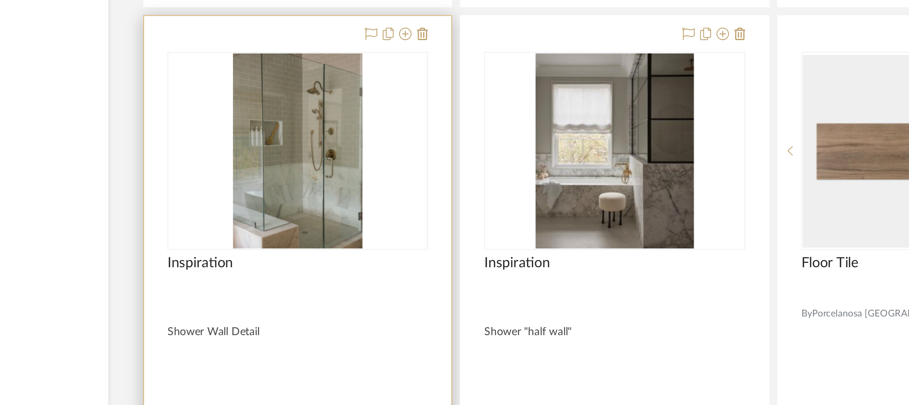
scroll to position [7893, 0]
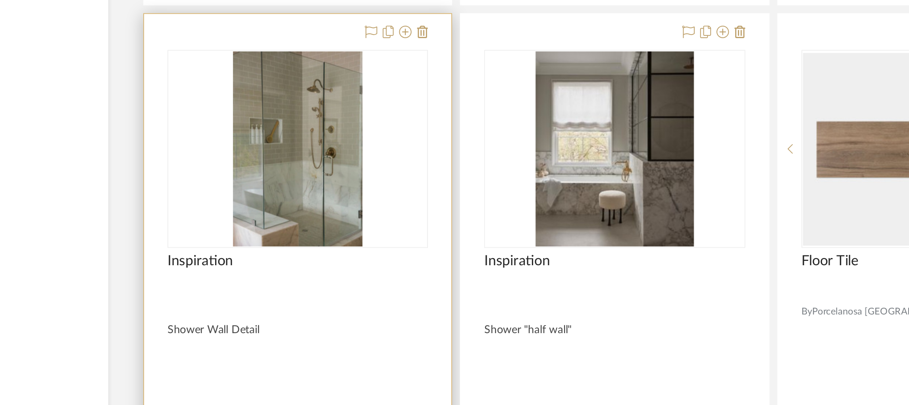
click at [372, 258] on img "0" at bounding box center [371, 230] width 66 height 99
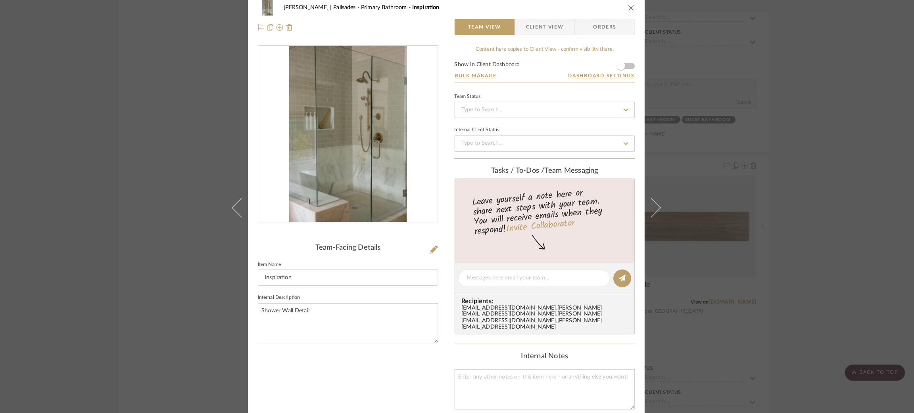
scroll to position [0, 0]
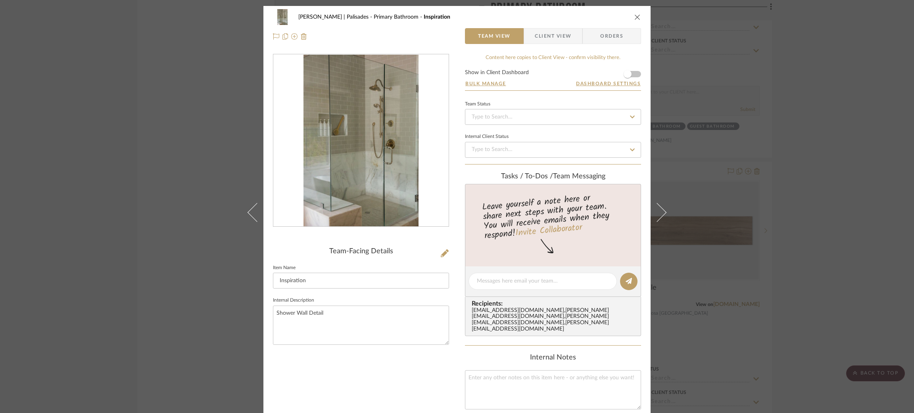
click at [177, 111] on div "[PERSON_NAME] | Palisades Primary Bathroom Inspiration Team View Client View Or…" at bounding box center [457, 206] width 914 height 413
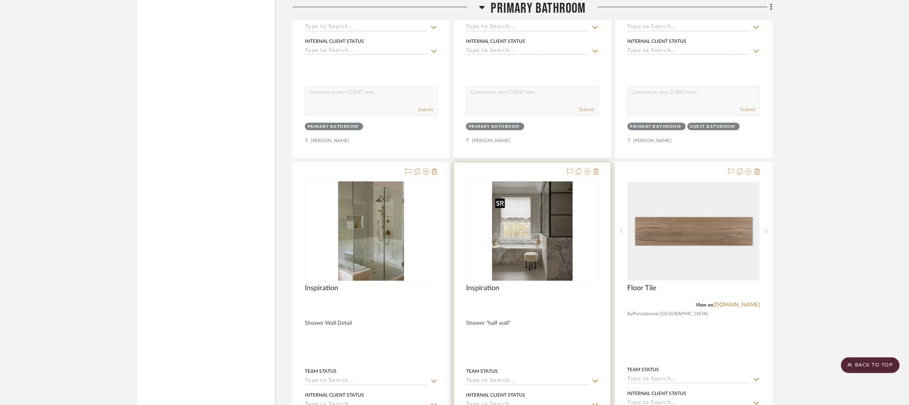
scroll to position [7884, 0]
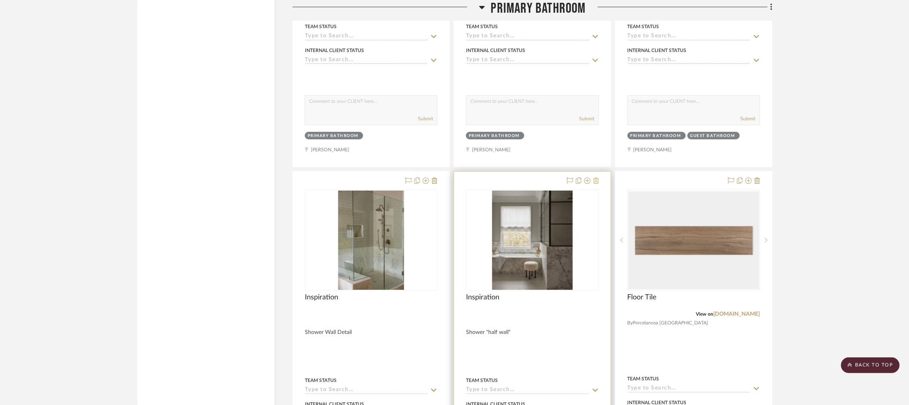
click at [594, 184] on icon at bounding box center [596, 180] width 6 height 6
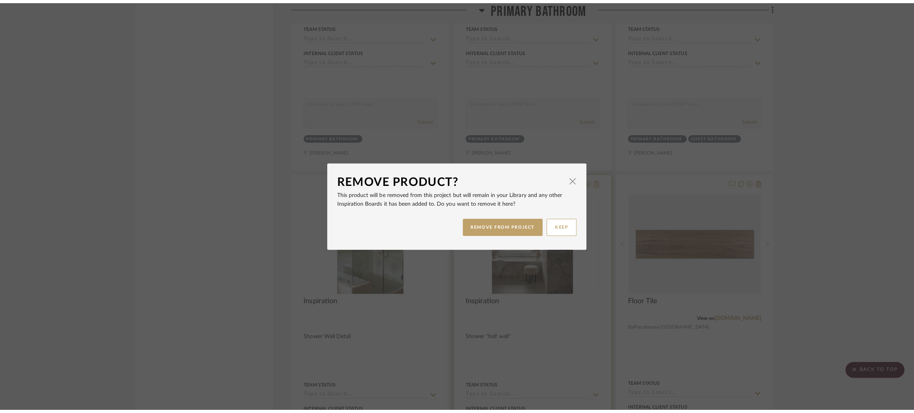
scroll to position [0, 0]
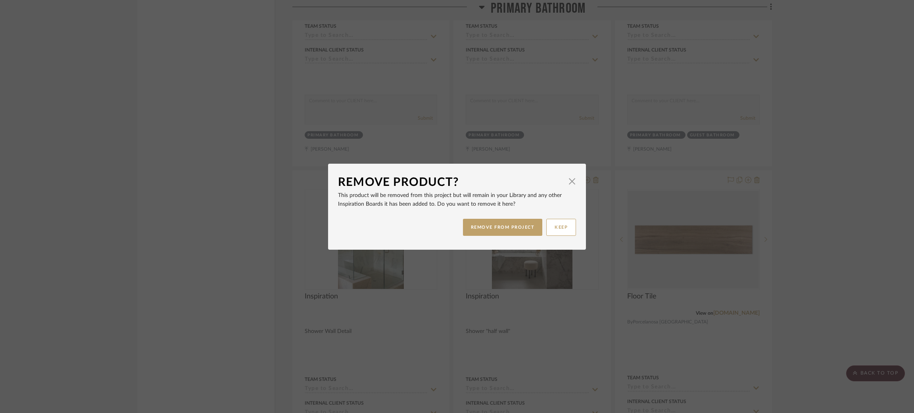
click at [258, 298] on div "Remove Product? × This product will be removed from this project but will remai…" at bounding box center [457, 206] width 914 height 413
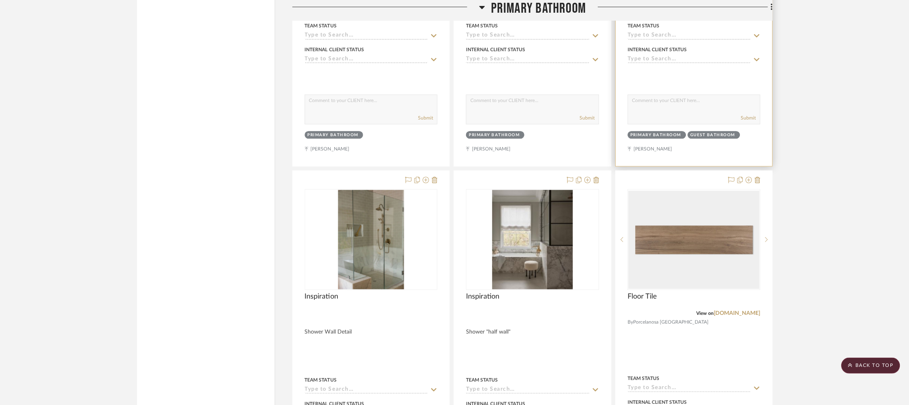
scroll to position [7884, 0]
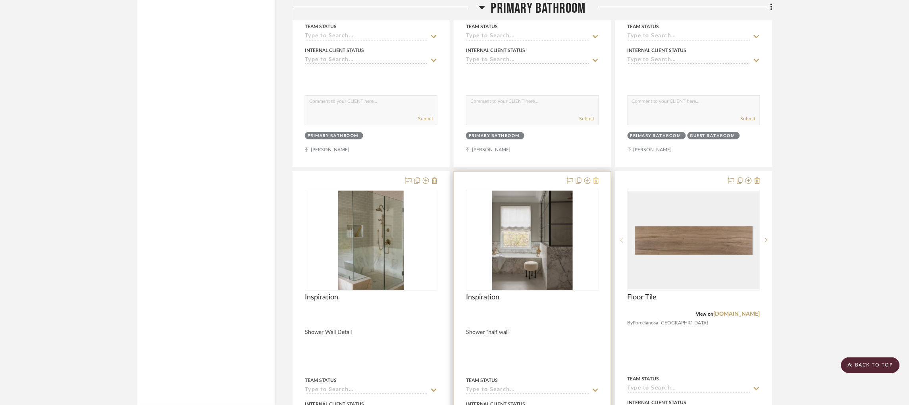
click at [595, 184] on icon at bounding box center [596, 180] width 6 height 6
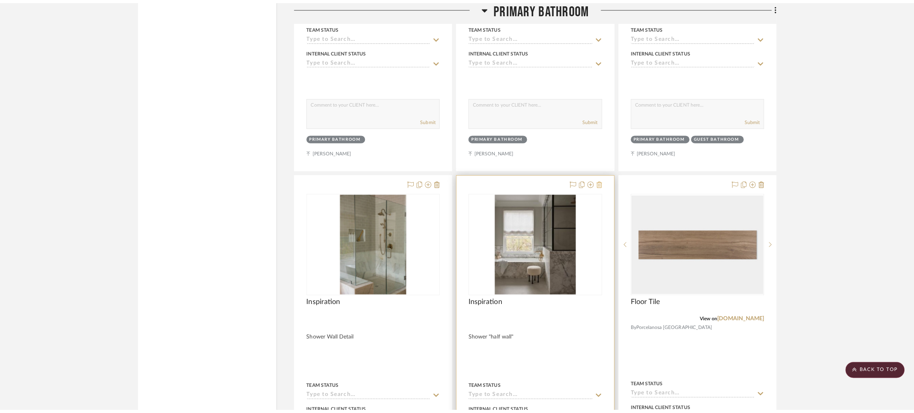
scroll to position [0, 0]
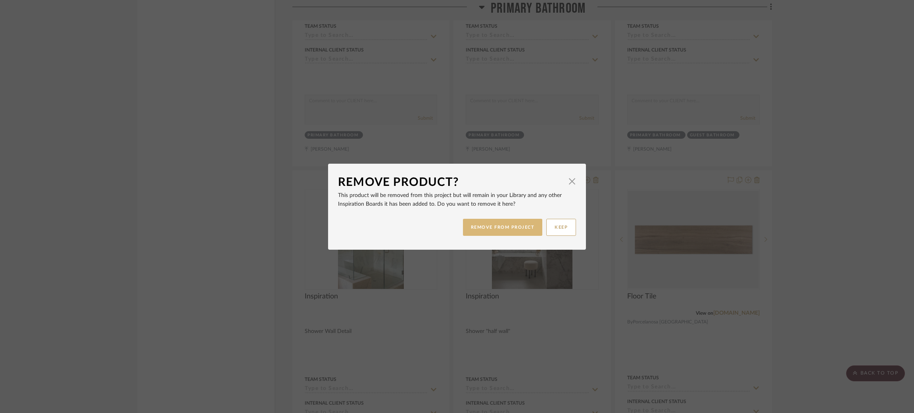
click at [482, 227] on button "REMOVE FROM PROJECT" at bounding box center [503, 227] width 80 height 17
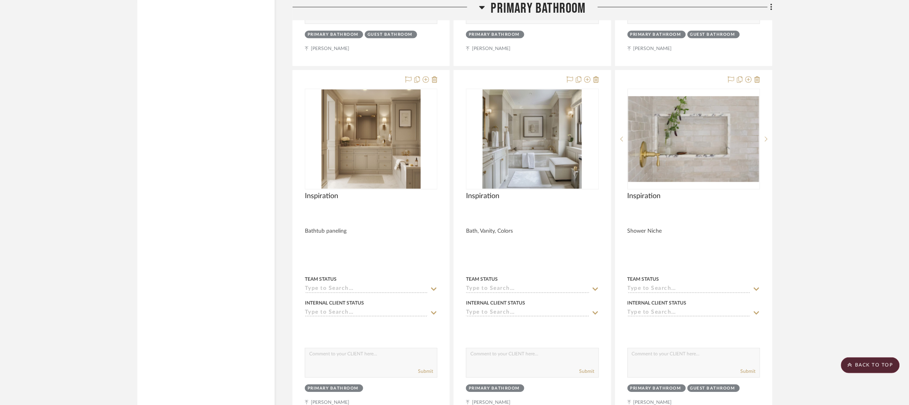
scroll to position [7629, 0]
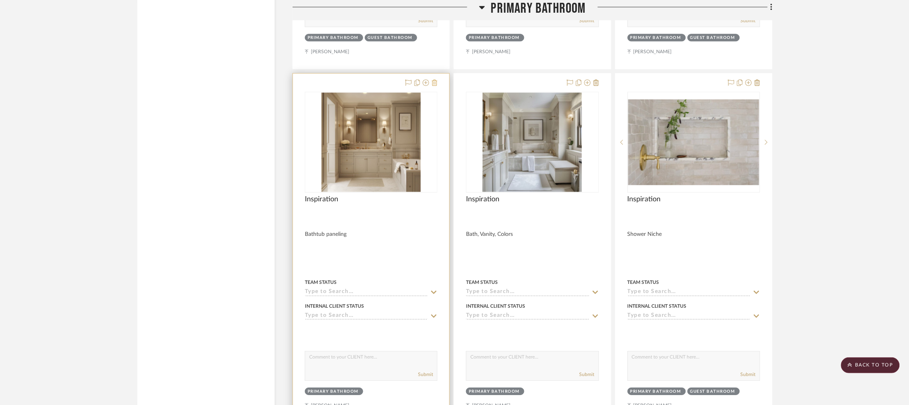
click at [434, 86] on icon at bounding box center [435, 82] width 6 height 6
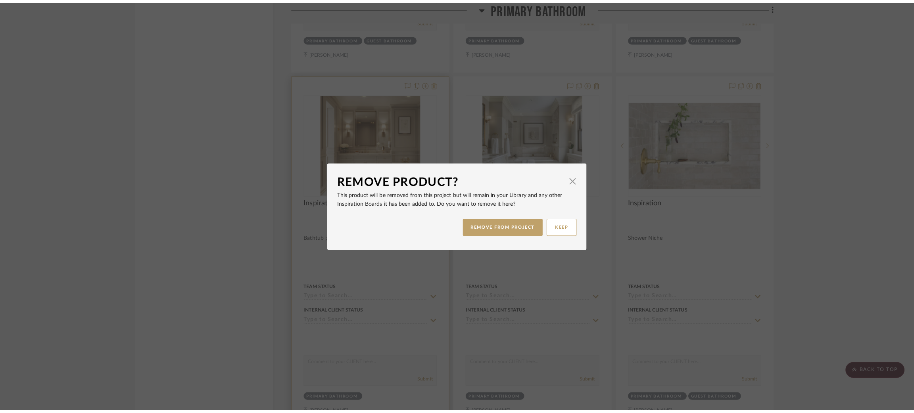
scroll to position [0, 0]
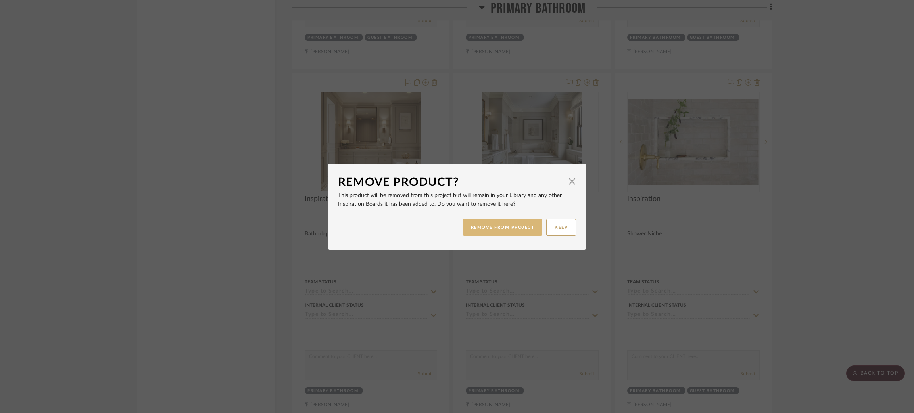
click at [478, 233] on button "REMOVE FROM PROJECT" at bounding box center [503, 227] width 80 height 17
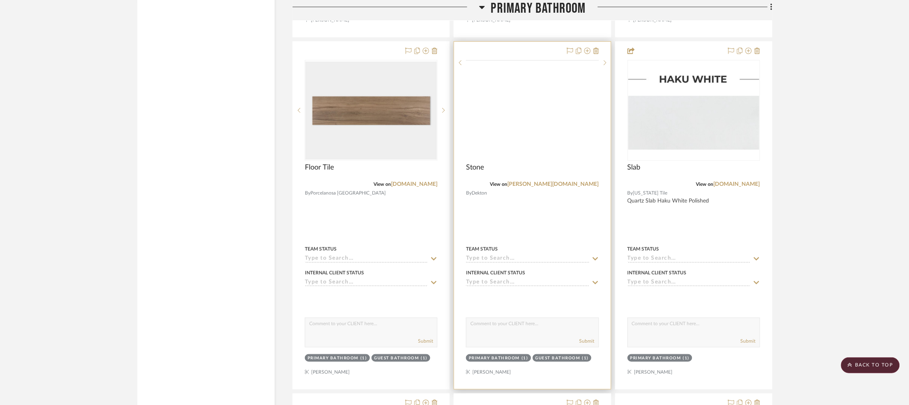
scroll to position [8017, 0]
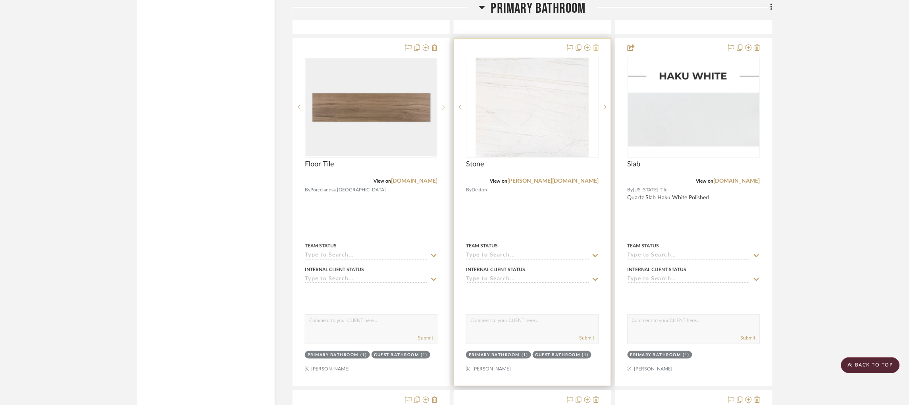
click at [596, 51] on icon at bounding box center [596, 47] width 6 height 6
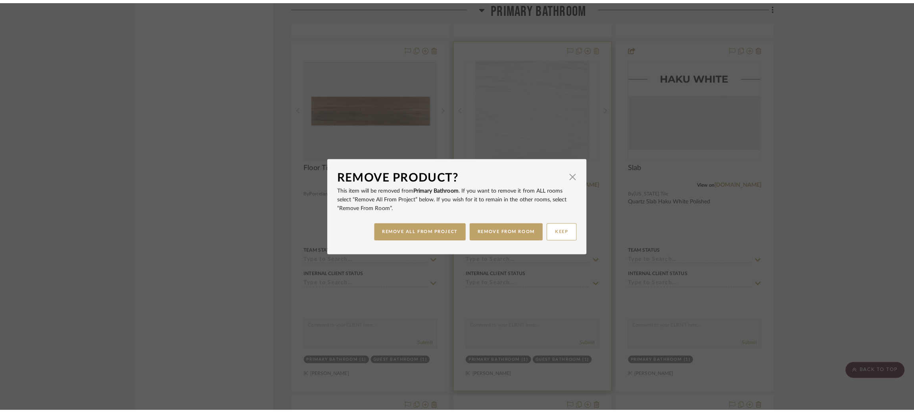
scroll to position [0, 0]
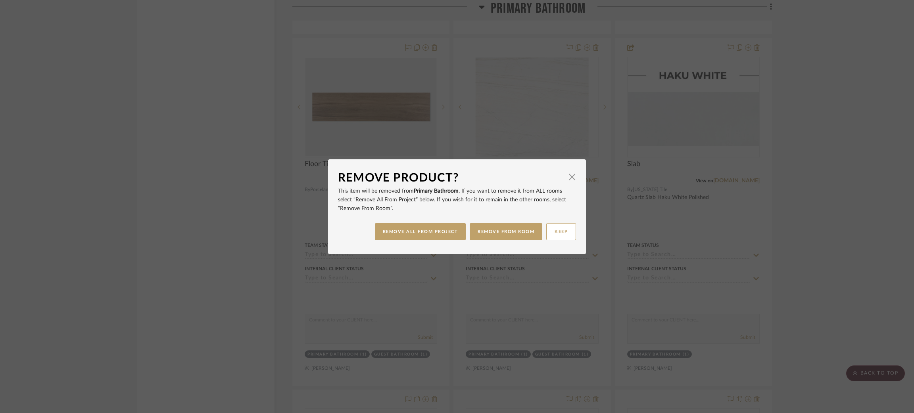
click at [611, 164] on div "Remove Product? × This item will be removed from Primary Bathroom . If you want…" at bounding box center [457, 206] width 914 height 413
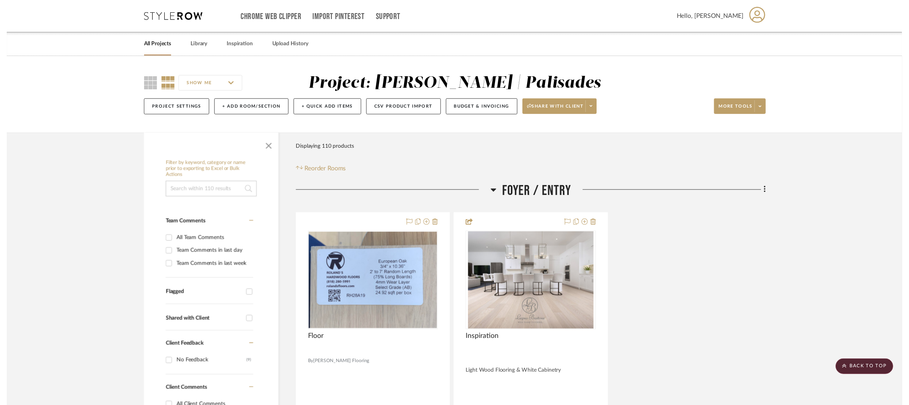
scroll to position [8017, 0]
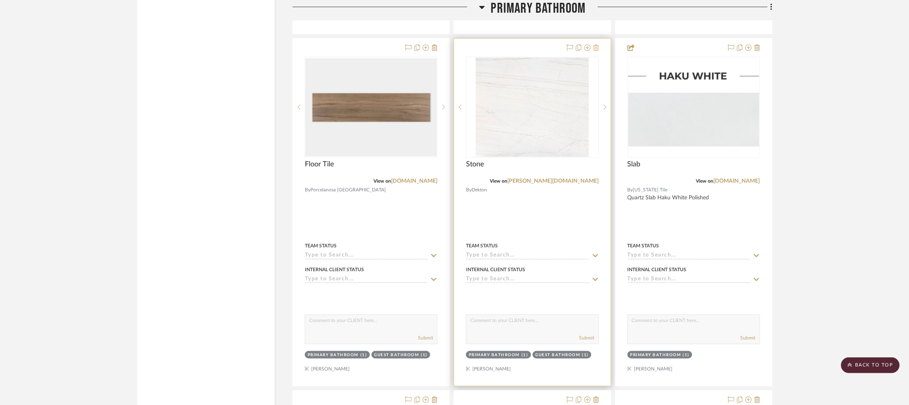
click at [597, 51] on icon at bounding box center [596, 47] width 6 height 6
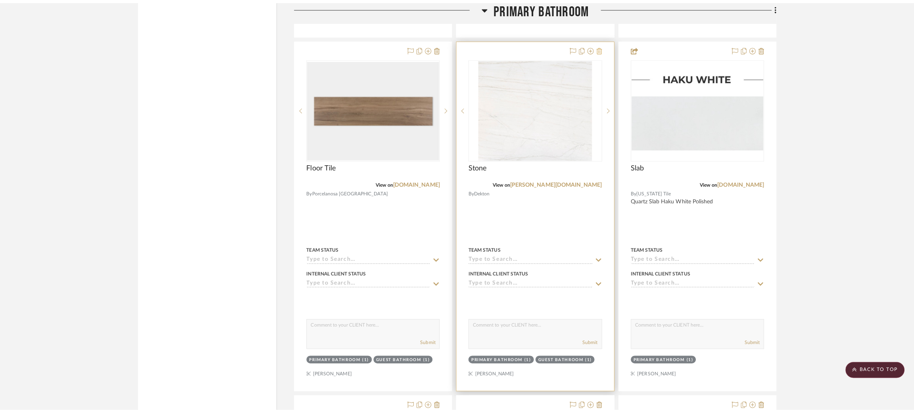
scroll to position [0, 0]
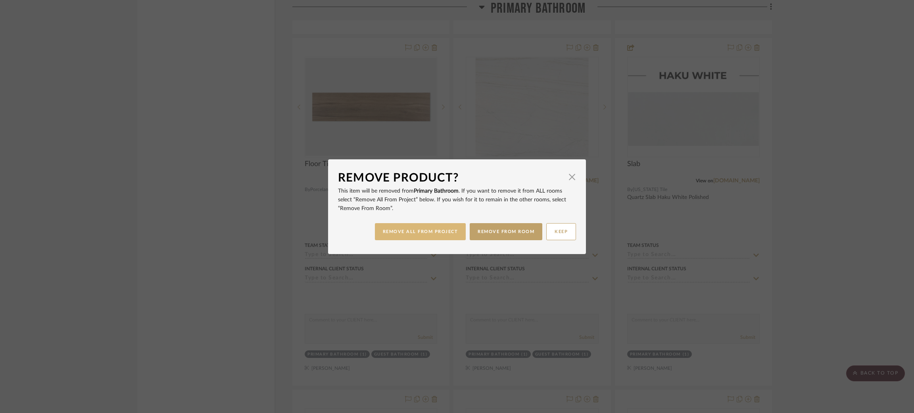
drag, startPoint x: 497, startPoint y: 233, endPoint x: 443, endPoint y: 233, distance: 54.0
click at [443, 233] on div "REMOVE ALL FROM PROJECT REMOVE FROM ROOM KEEP" at bounding box center [457, 231] width 238 height 25
click at [440, 232] on button "REMOVE ALL FROM PROJECT" at bounding box center [420, 231] width 91 height 17
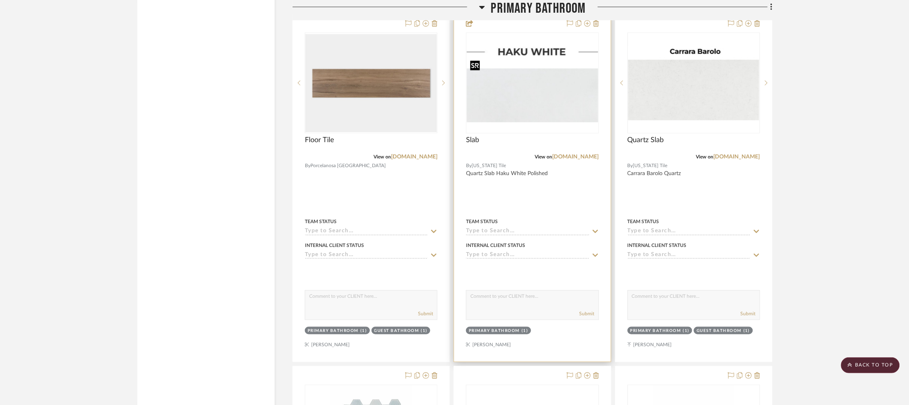
scroll to position [8041, 0]
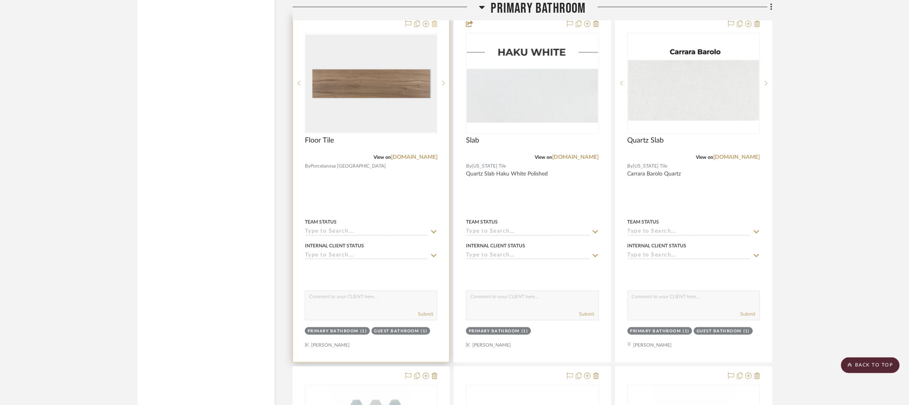
click at [432, 27] on icon at bounding box center [435, 24] width 6 height 6
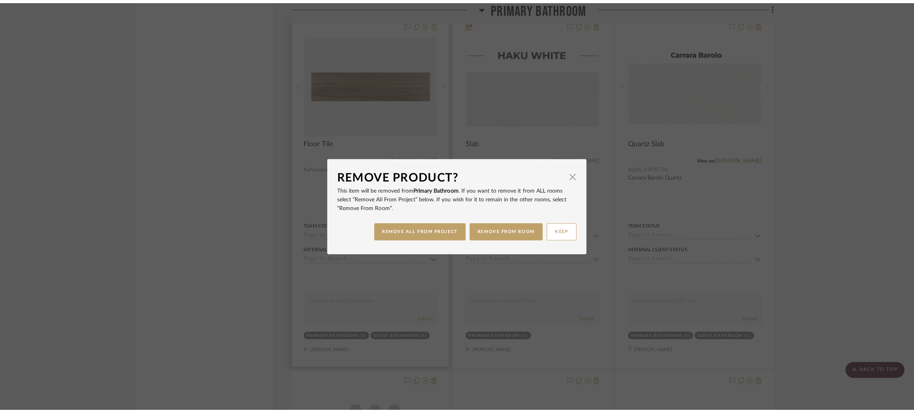
scroll to position [0, 0]
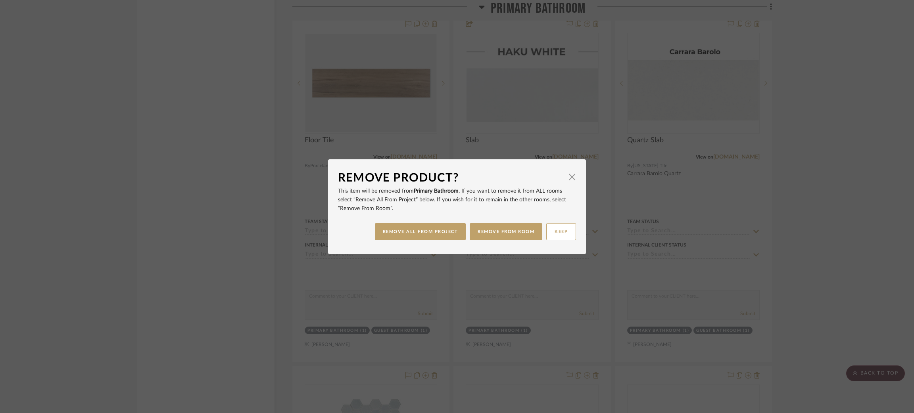
click at [521, 106] on div "Remove Product? × This item will be removed from Primary Bathroom . If you want…" at bounding box center [457, 206] width 914 height 413
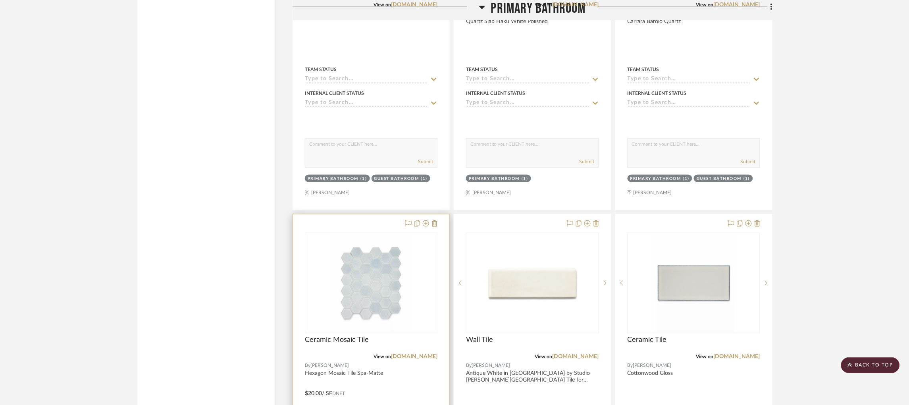
scroll to position [8192, 2]
click at [403, 360] on link "[DOMAIN_NAME]" at bounding box center [414, 358] width 46 height 6
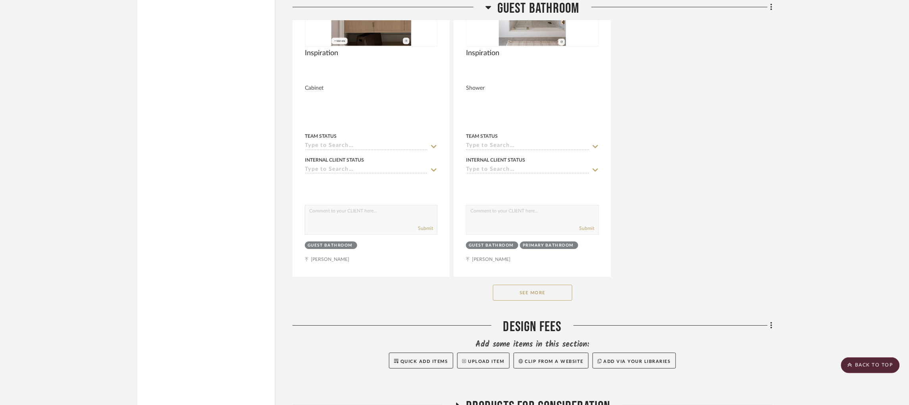
scroll to position [11016, 2]
click at [530, 299] on button "See More" at bounding box center [532, 291] width 79 height 16
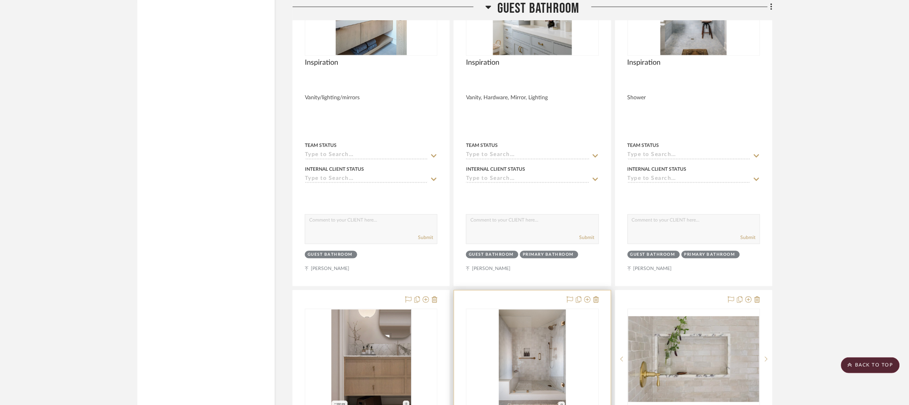
scroll to position [10652, 2]
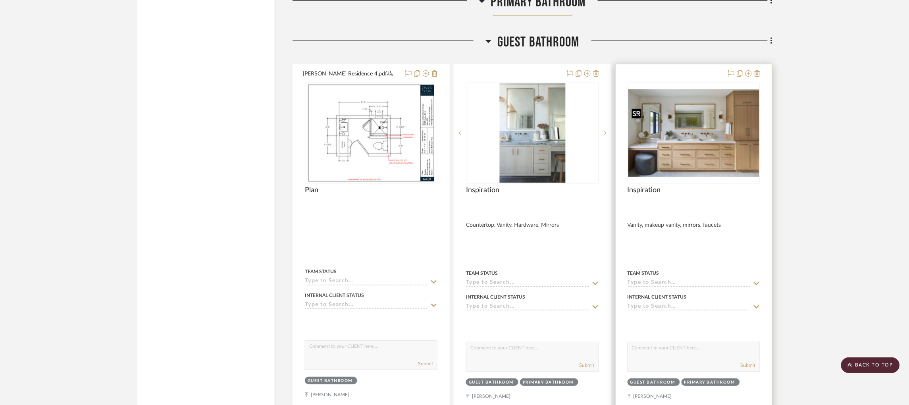
click at [679, 156] on img "0" at bounding box center [693, 132] width 131 height 87
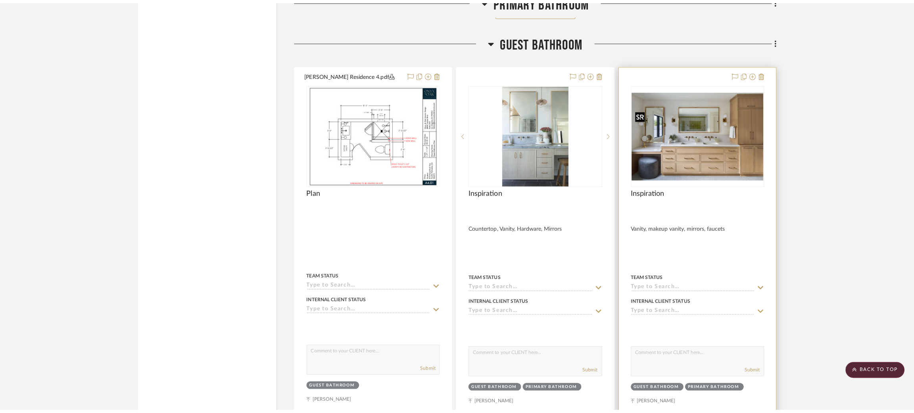
scroll to position [0, 0]
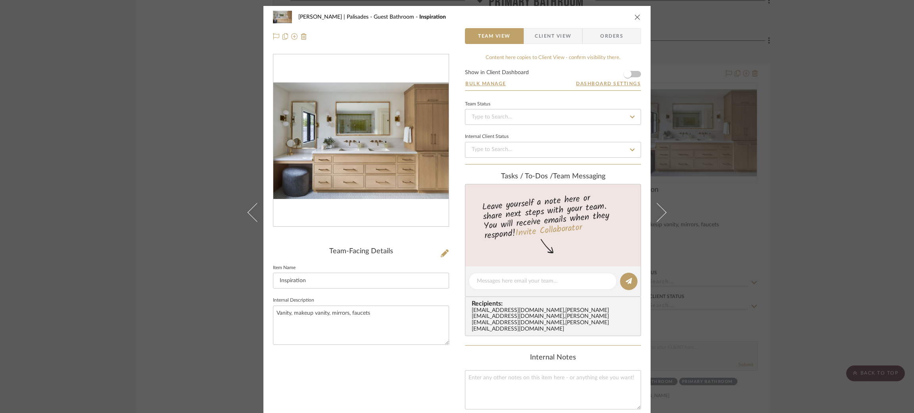
click at [744, 161] on div "[PERSON_NAME] | Palisades Guest Bathroom Inspiration Team View Client View Orde…" at bounding box center [457, 206] width 914 height 413
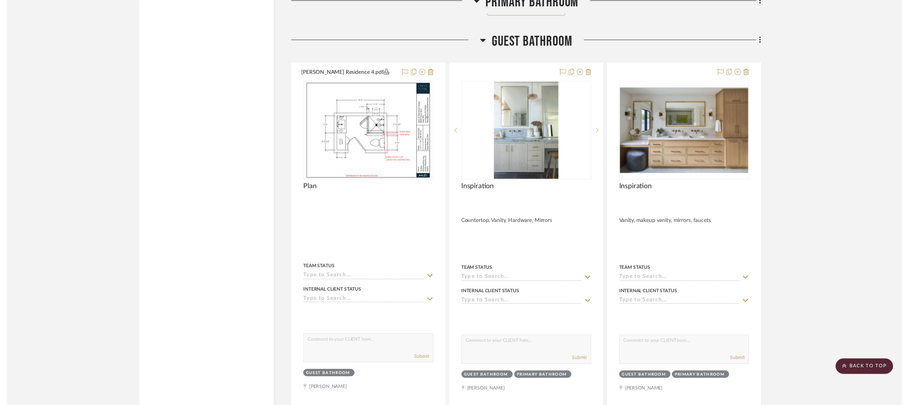
scroll to position [10171, 2]
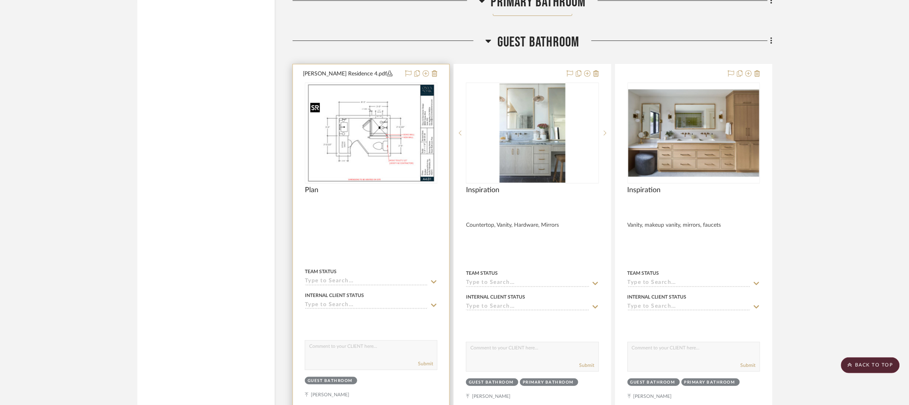
click at [390, 161] on img "0" at bounding box center [371, 132] width 129 height 99
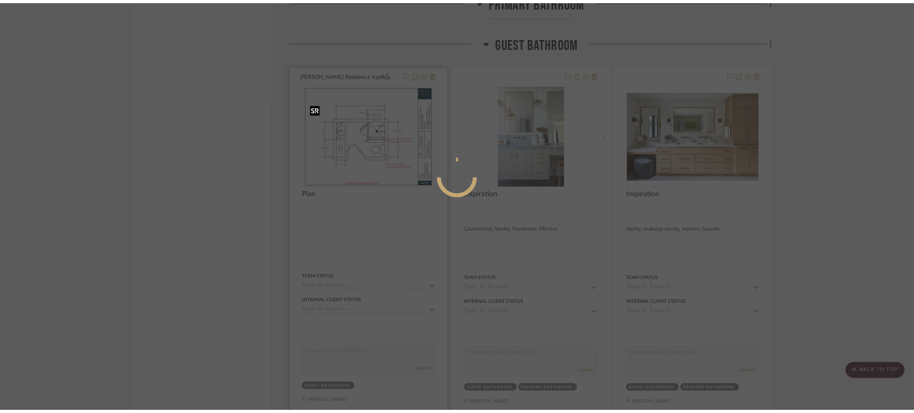
scroll to position [0, 0]
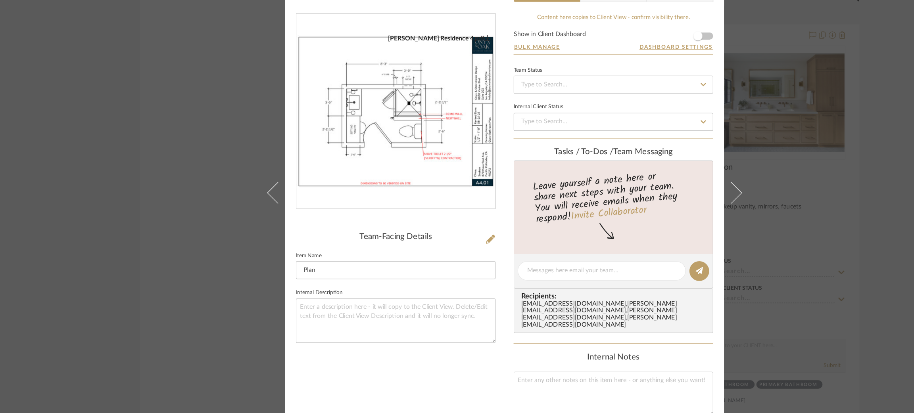
click at [206, 139] on div "[PERSON_NAME] | Palisades Guest Bathroom Plan Team View Client View Orders [PER…" at bounding box center [457, 206] width 914 height 413
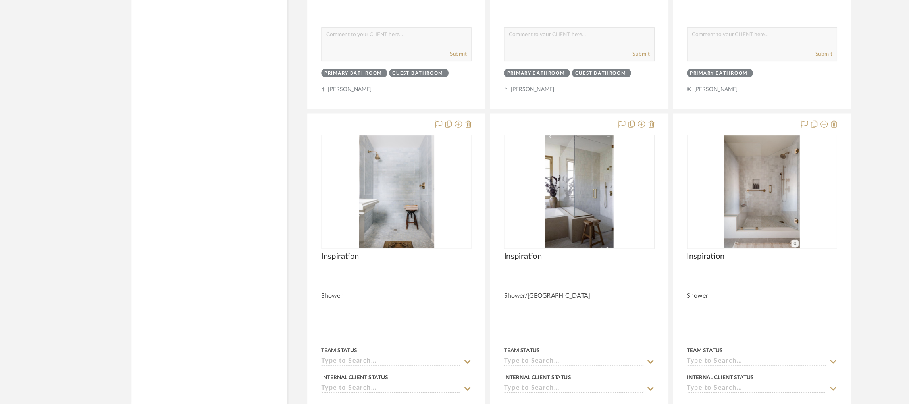
scroll to position [7202, 2]
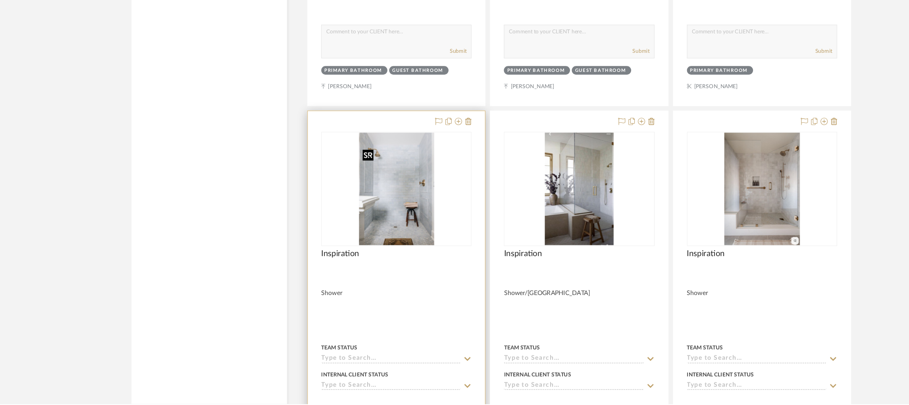
click at [361, 220] on img "0" at bounding box center [371, 214] width 66 height 99
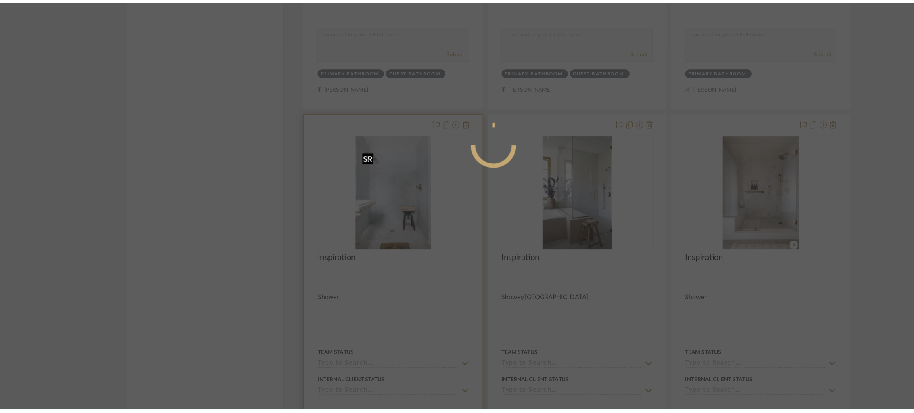
scroll to position [0, 0]
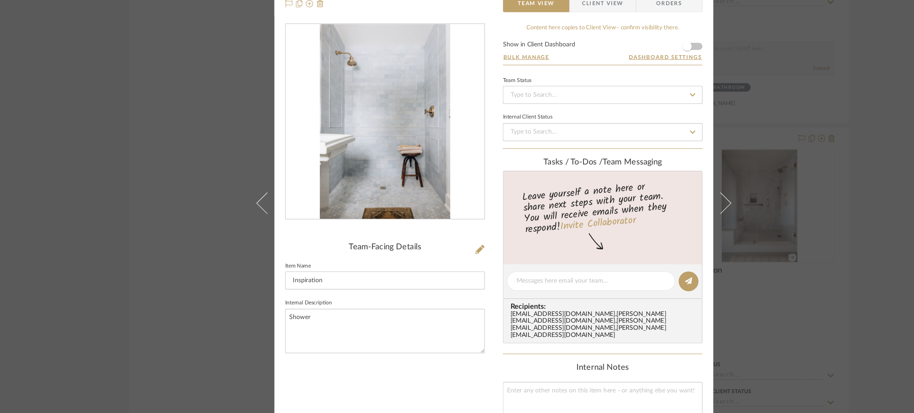
click at [142, 204] on div "[PERSON_NAME] | Palisades Primary Bathroom Inspiration Team View Client View Or…" at bounding box center [457, 206] width 914 height 413
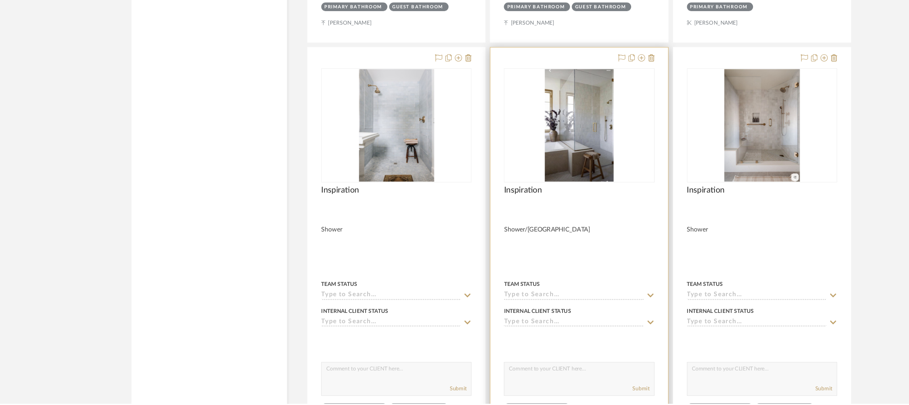
scroll to position [7259, 2]
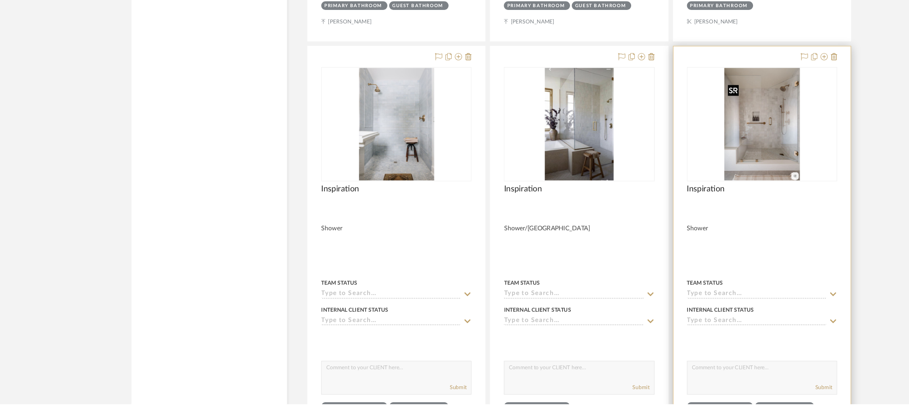
click at [672, 189] on img "0" at bounding box center [693, 157] width 67 height 99
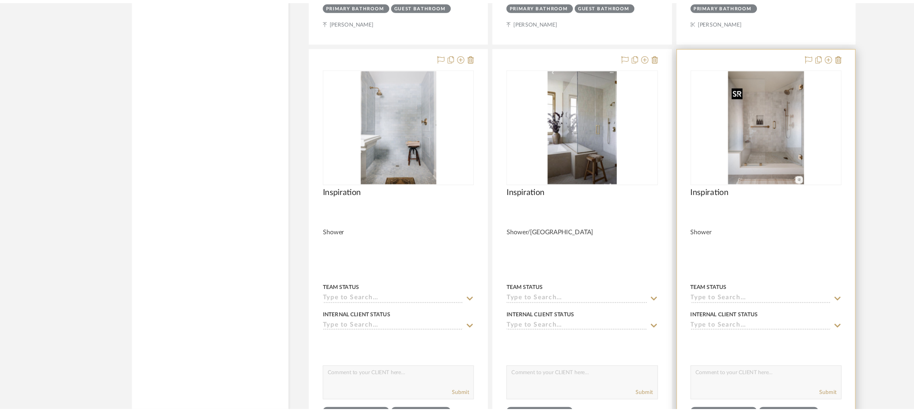
scroll to position [0, 0]
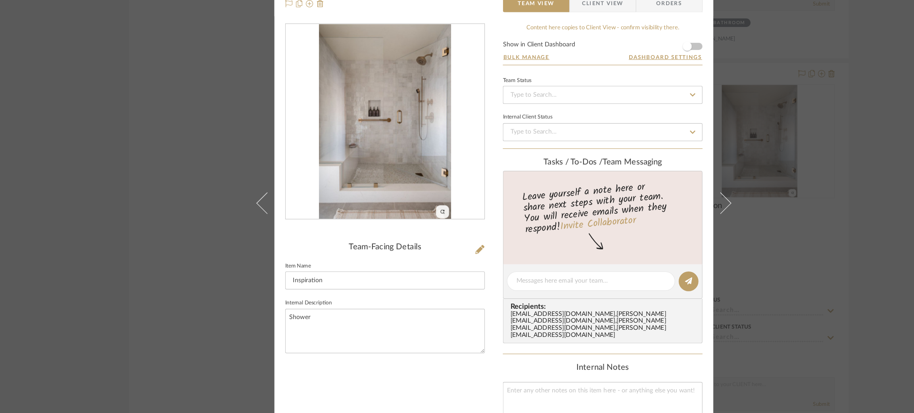
click at [188, 181] on div "[PERSON_NAME] | Palisades Primary Bathroom Inspiration Team View Client View Or…" at bounding box center [457, 206] width 914 height 413
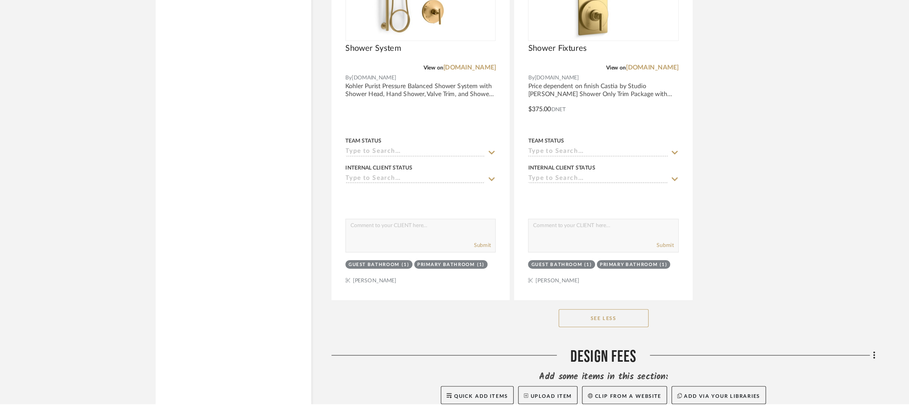
scroll to position [13234, 0]
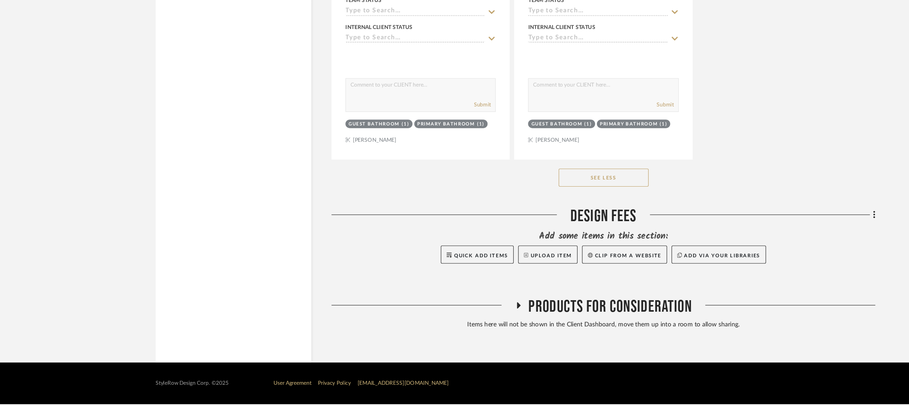
click at [457, 316] on icon at bounding box center [457, 318] width 3 height 6
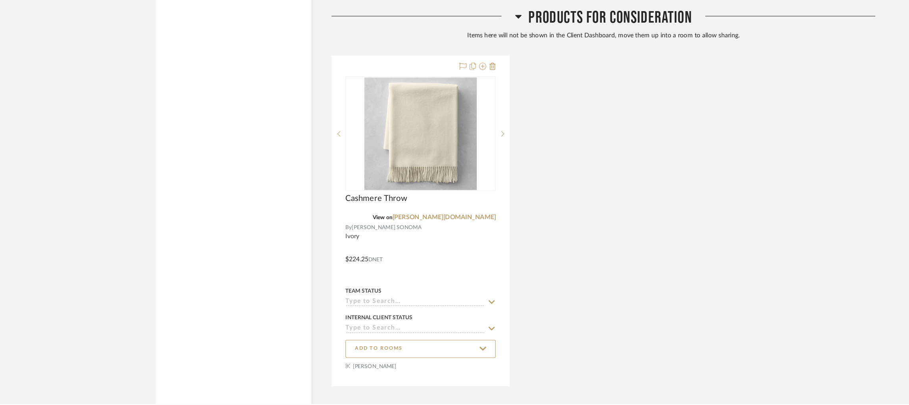
scroll to position [13469, 0]
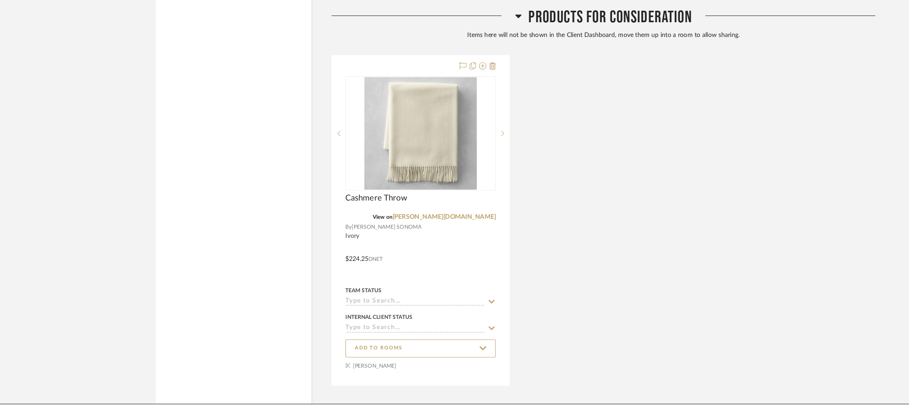
click at [454, 67] on icon at bounding box center [457, 63] width 6 height 10
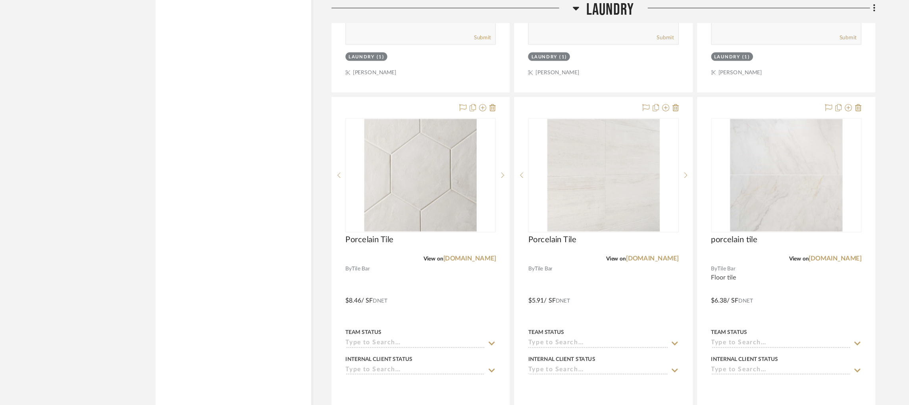
scroll to position [5431, 0]
